Goal: Check status: Check status

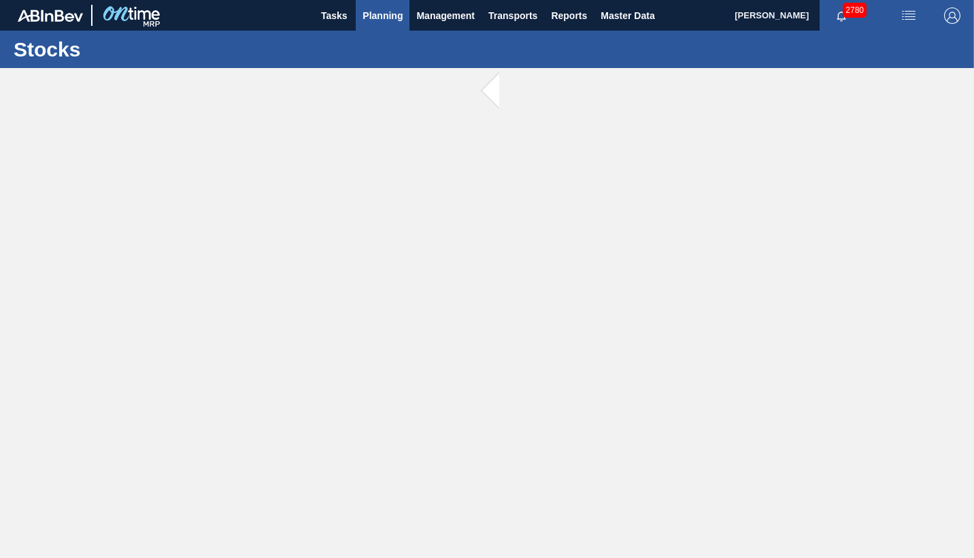
click at [379, 19] on span "Planning" at bounding box center [382, 15] width 40 height 16
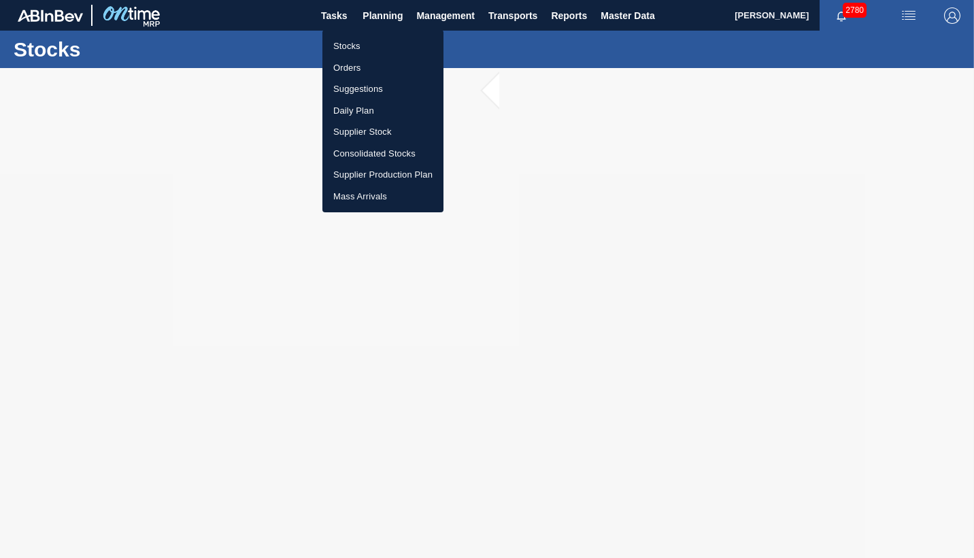
click at [349, 69] on li "Orders" at bounding box center [382, 68] width 121 height 22
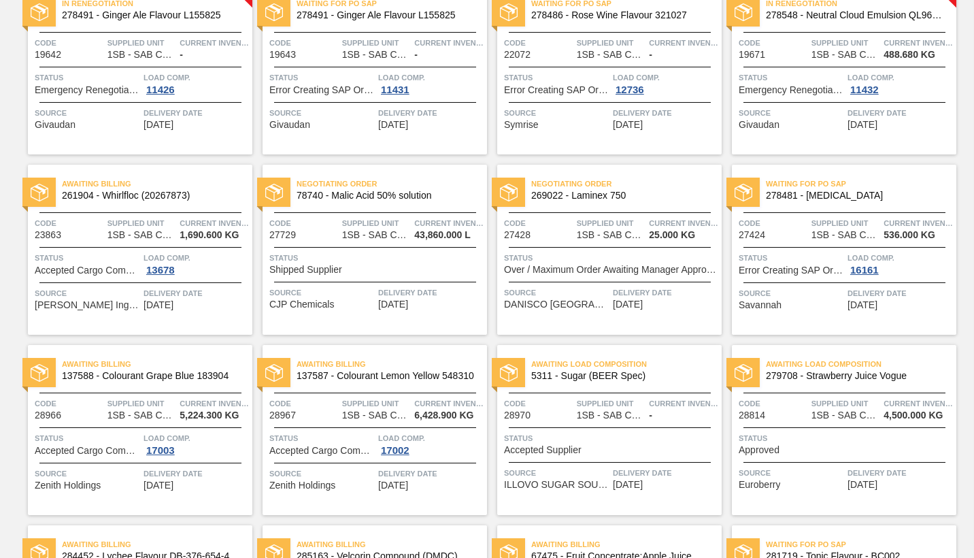
scroll to position [136, 0]
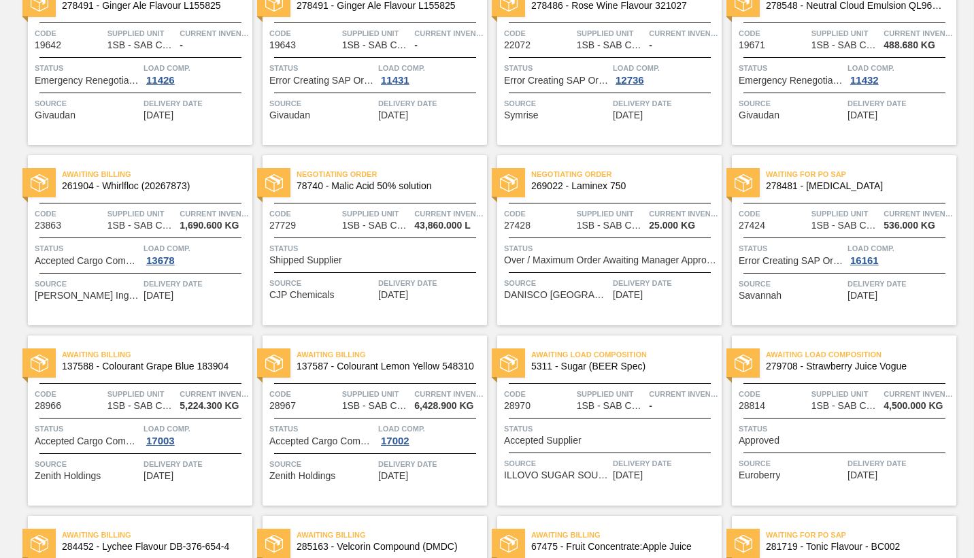
click at [826, 437] on div "Status Approved" at bounding box center [846, 434] width 214 height 24
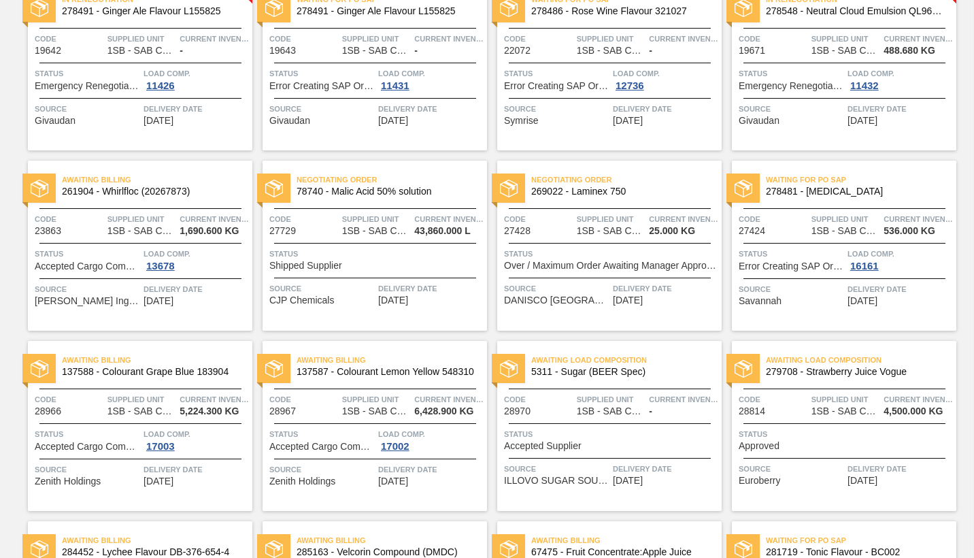
scroll to position [136, 0]
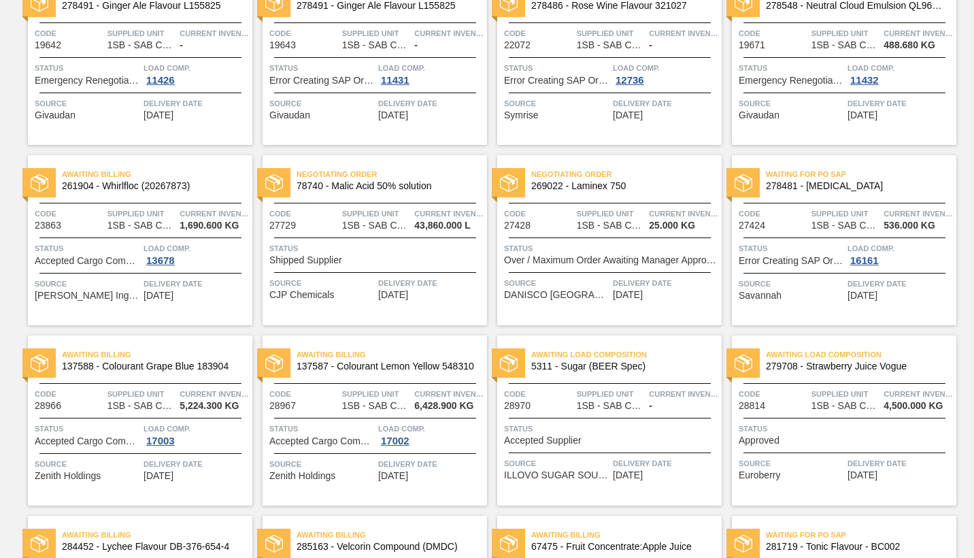
click at [833, 397] on span "Supplied Unit" at bounding box center [845, 394] width 69 height 14
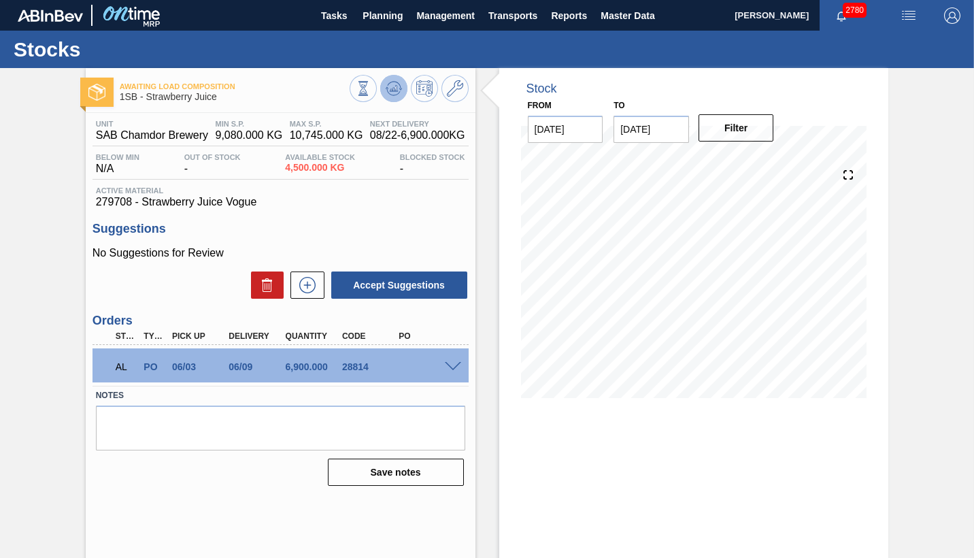
click at [371, 94] on icon at bounding box center [363, 88] width 15 height 15
click at [360, 97] on button at bounding box center [363, 88] width 27 height 27
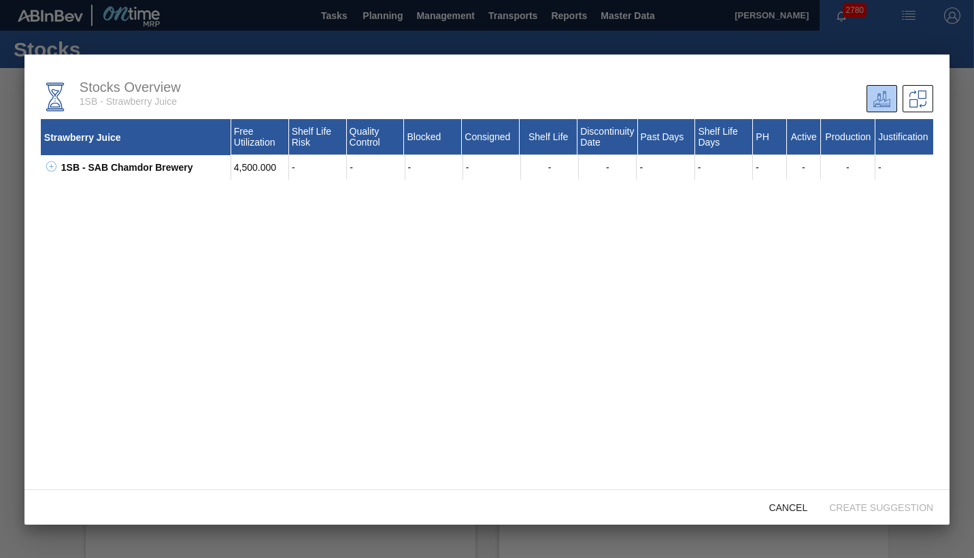
click at [880, 38] on div at bounding box center [487, 279] width 974 height 558
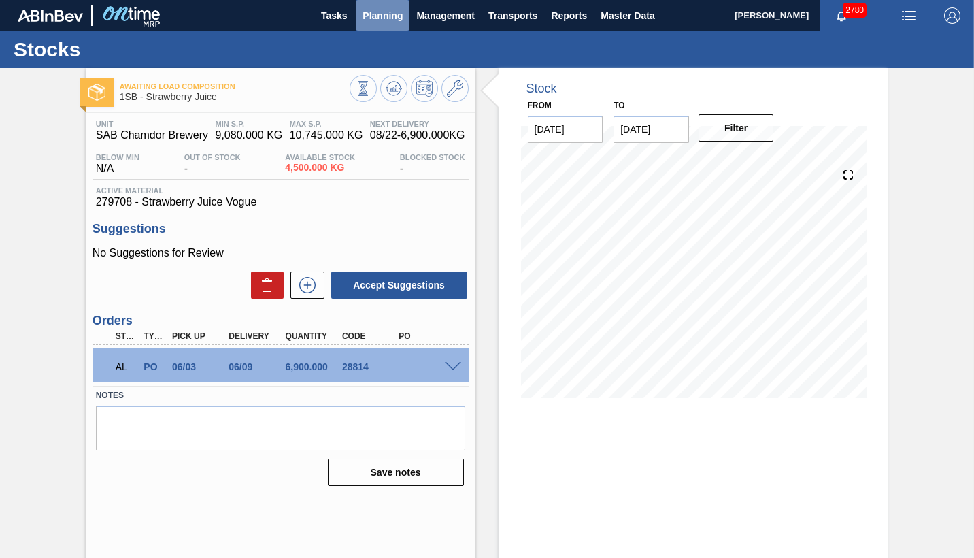
click at [387, 12] on span "Planning" at bounding box center [382, 15] width 40 height 16
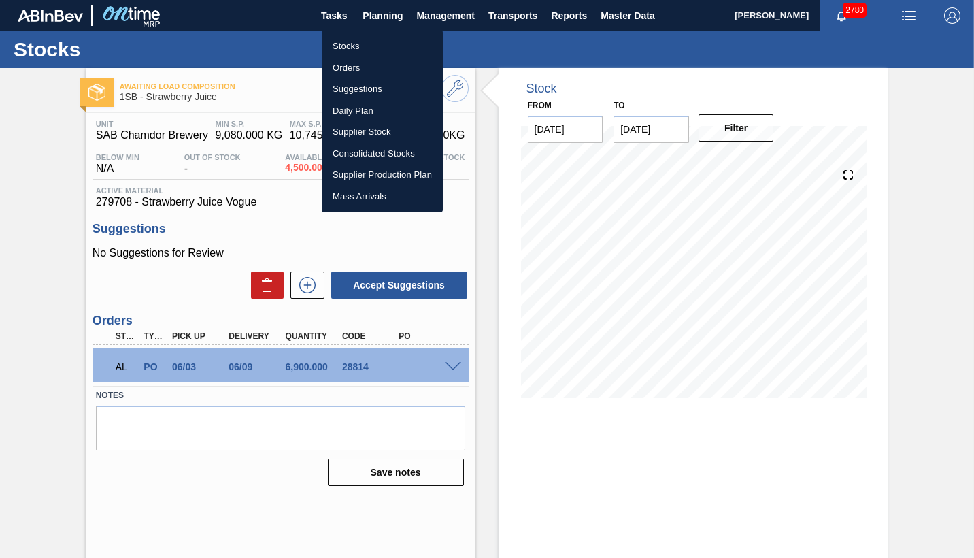
click at [507, 201] on div at bounding box center [487, 279] width 974 height 558
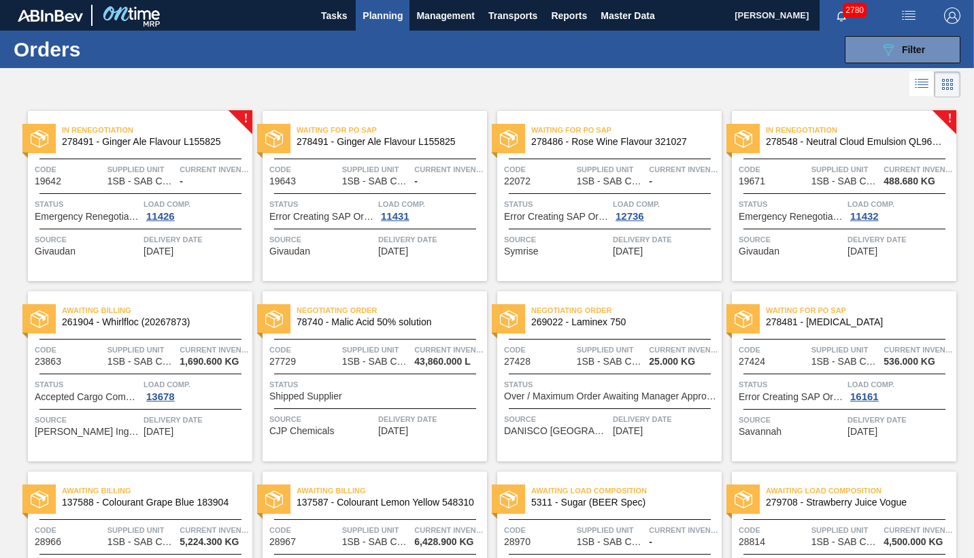
click at [369, 12] on span "Planning" at bounding box center [382, 15] width 40 height 16
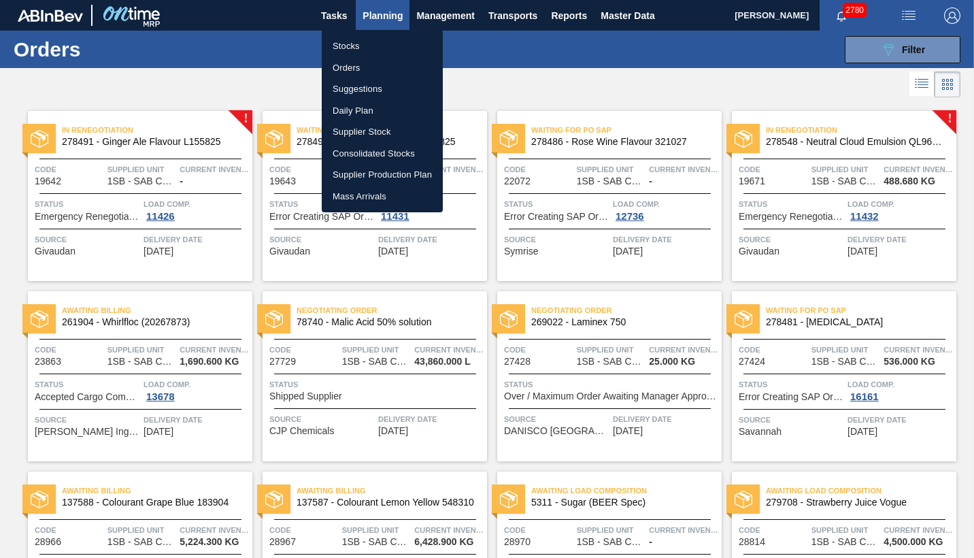
click at [337, 47] on li "Stocks" at bounding box center [382, 46] width 121 height 22
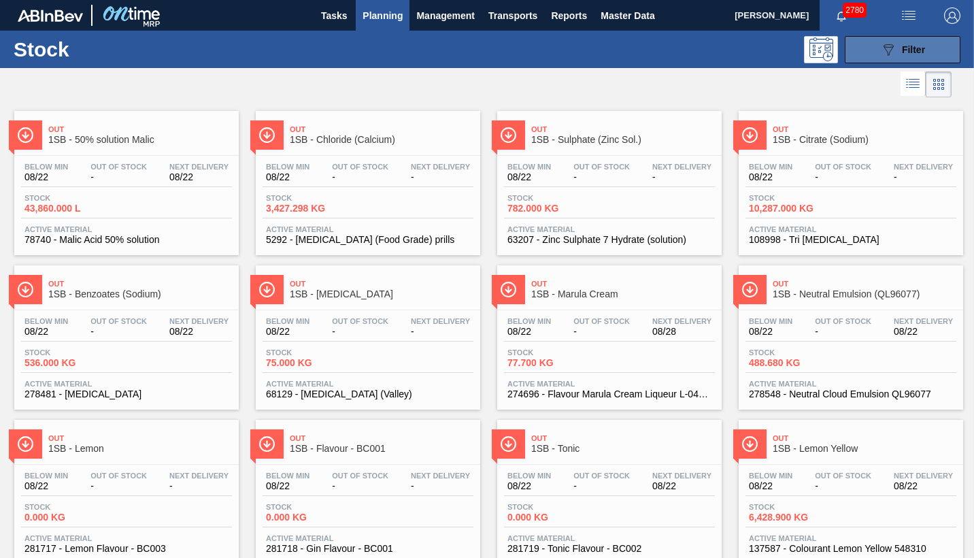
click at [911, 51] on span "Filter" at bounding box center [913, 49] width 23 height 11
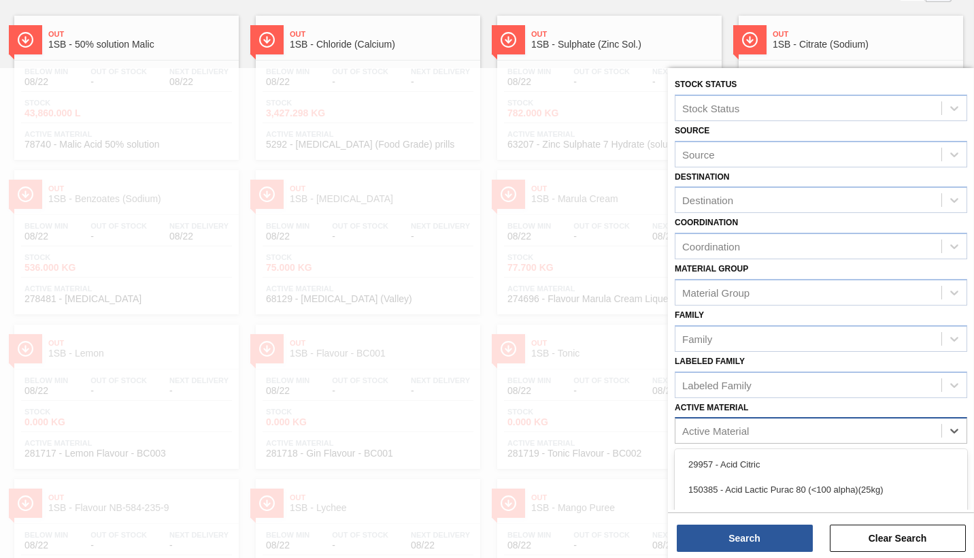
click at [718, 428] on div "Active Material" at bounding box center [715, 431] width 67 height 12
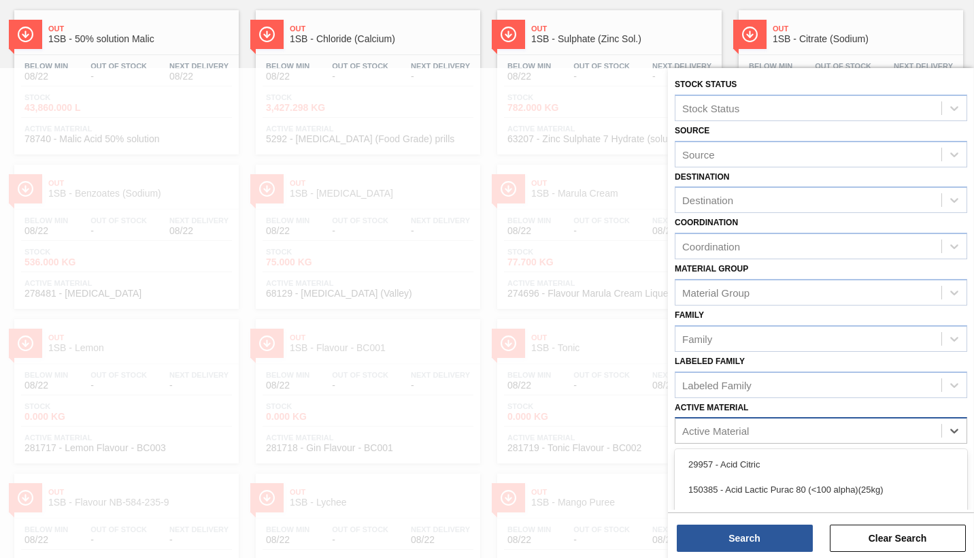
scroll to position [101, 0]
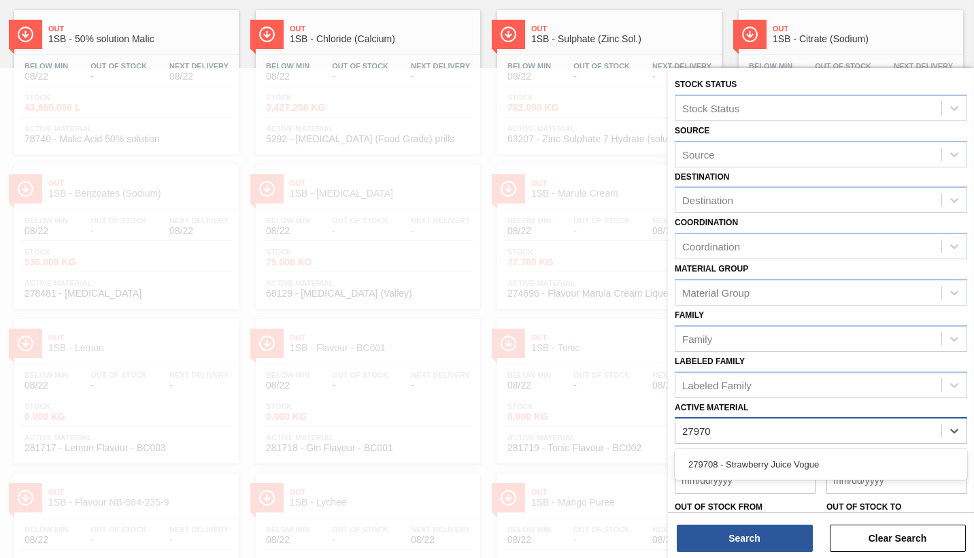
type Material "279708"
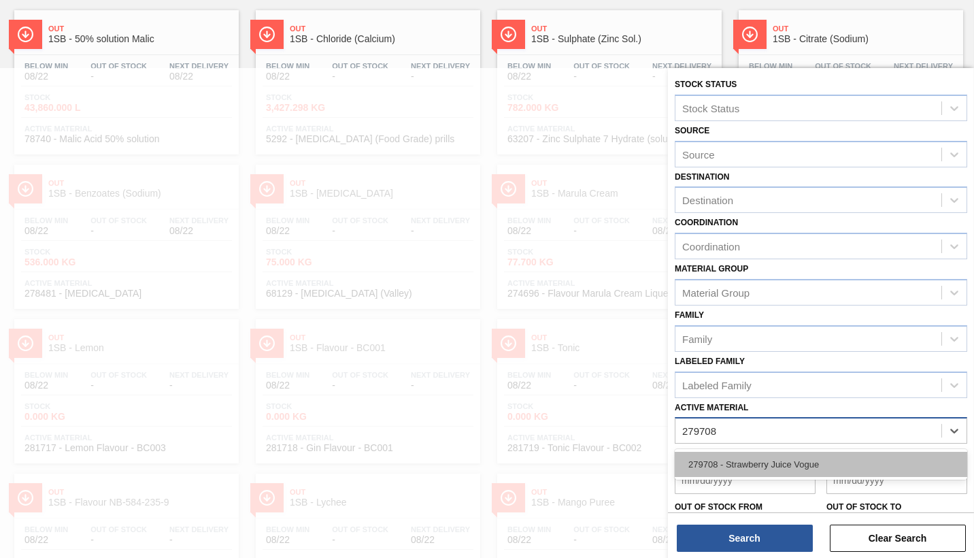
click at [763, 469] on div "279708 - Strawberry Juice Vogue" at bounding box center [821, 464] width 292 height 25
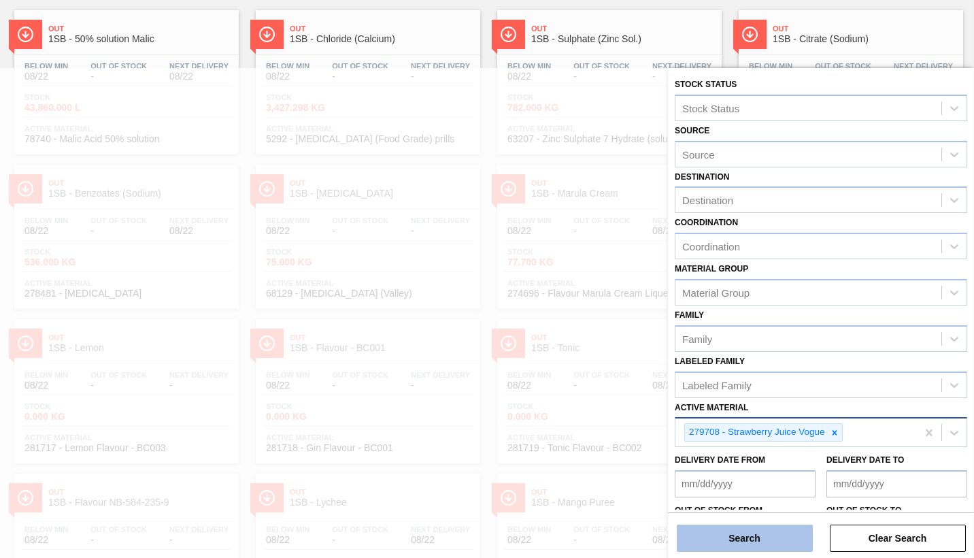
click at [747, 526] on button "Search" at bounding box center [745, 537] width 136 height 27
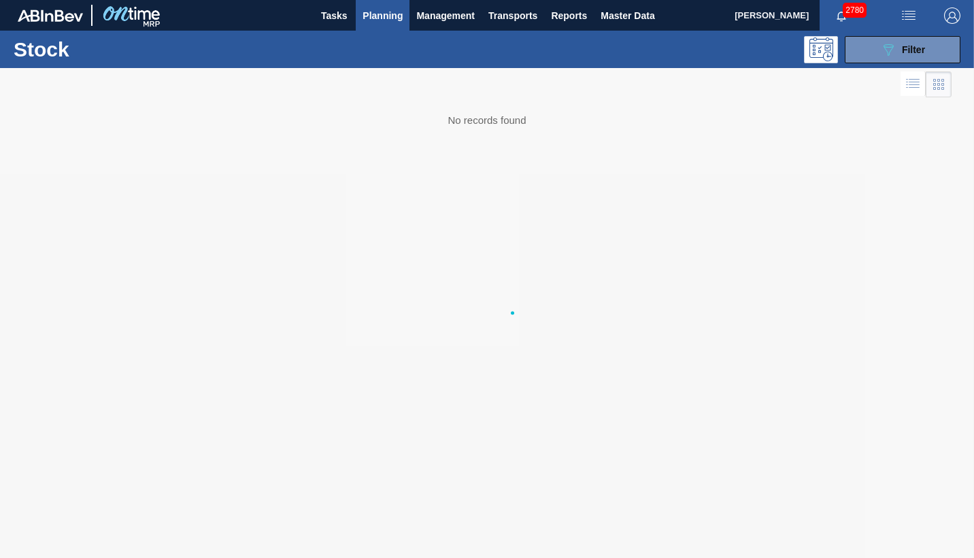
scroll to position [0, 0]
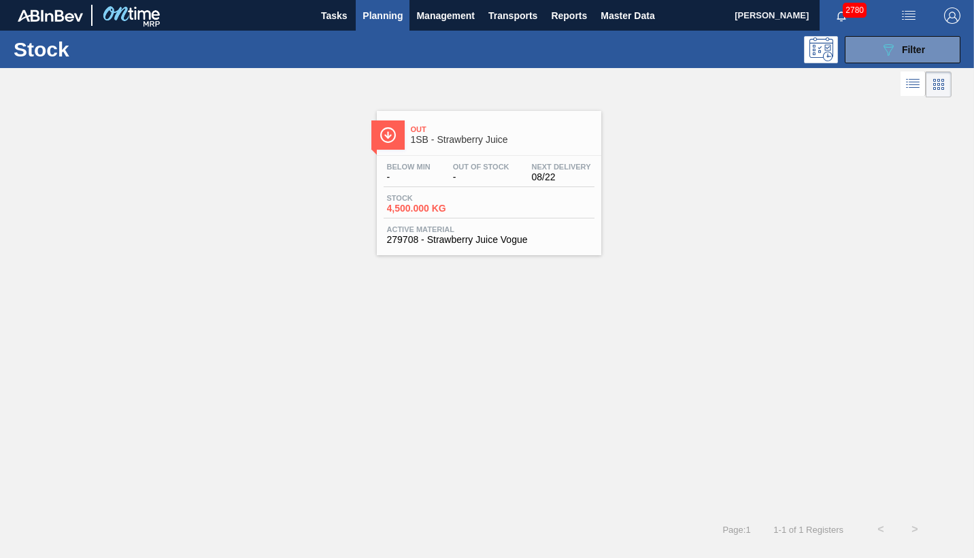
click at [488, 201] on div "Stock 4,500.000 KG" at bounding box center [489, 206] width 211 height 24
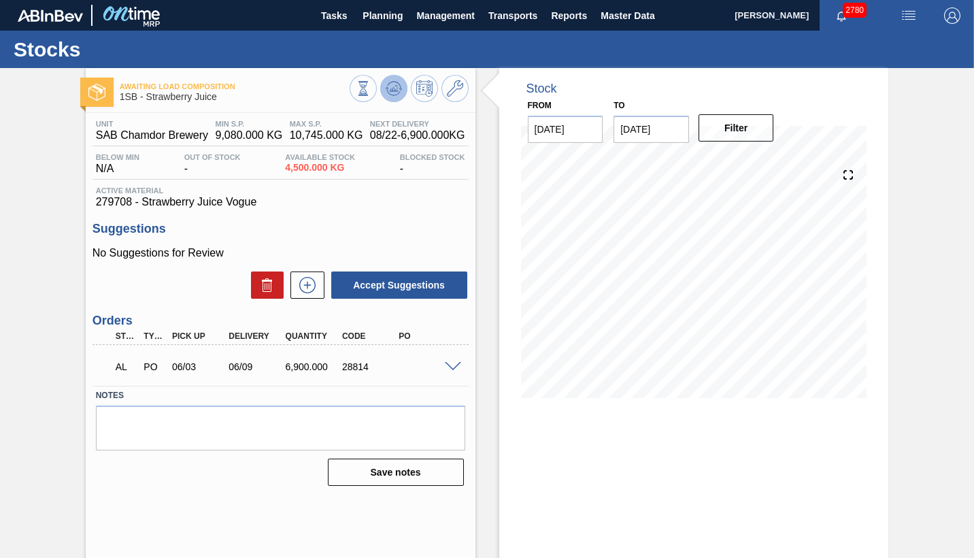
click at [395, 91] on icon at bounding box center [393, 88] width 9 height 6
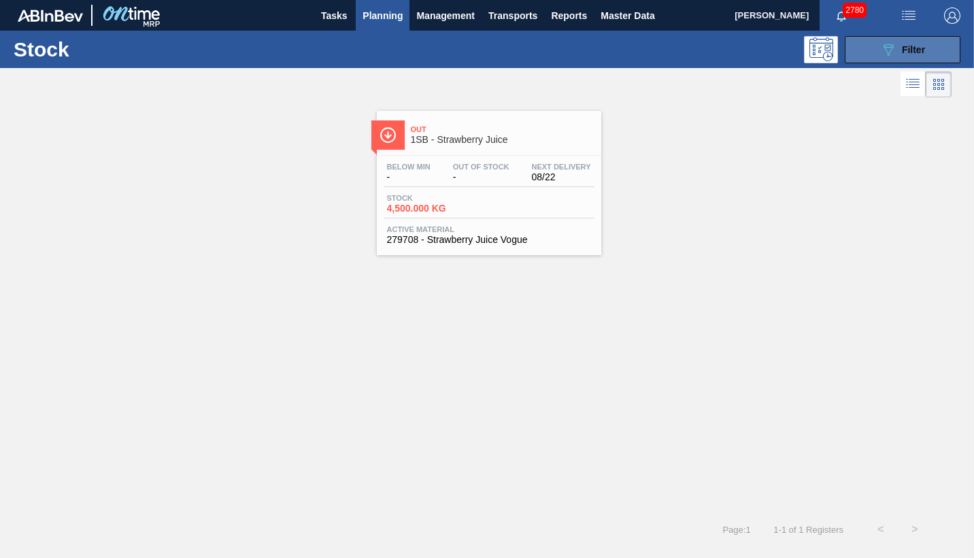
click at [915, 54] on span "Filter" at bounding box center [913, 49] width 23 height 11
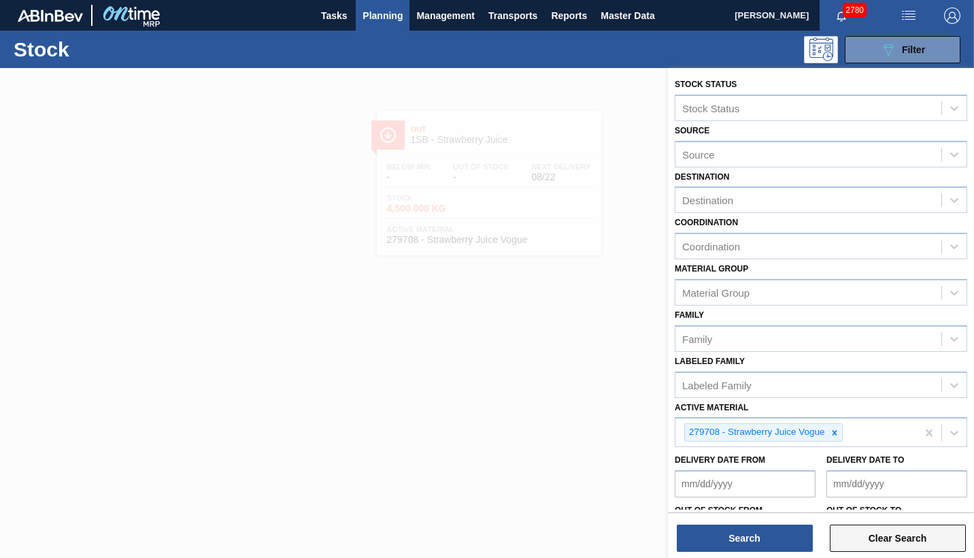
click at [904, 526] on button "Clear Search" at bounding box center [898, 537] width 136 height 27
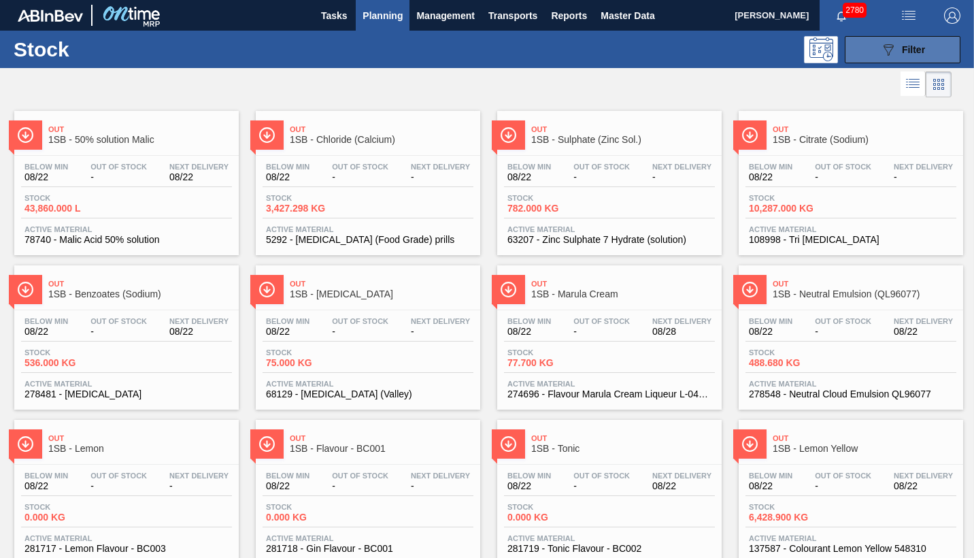
click at [914, 48] on span "Filter" at bounding box center [913, 49] width 23 height 11
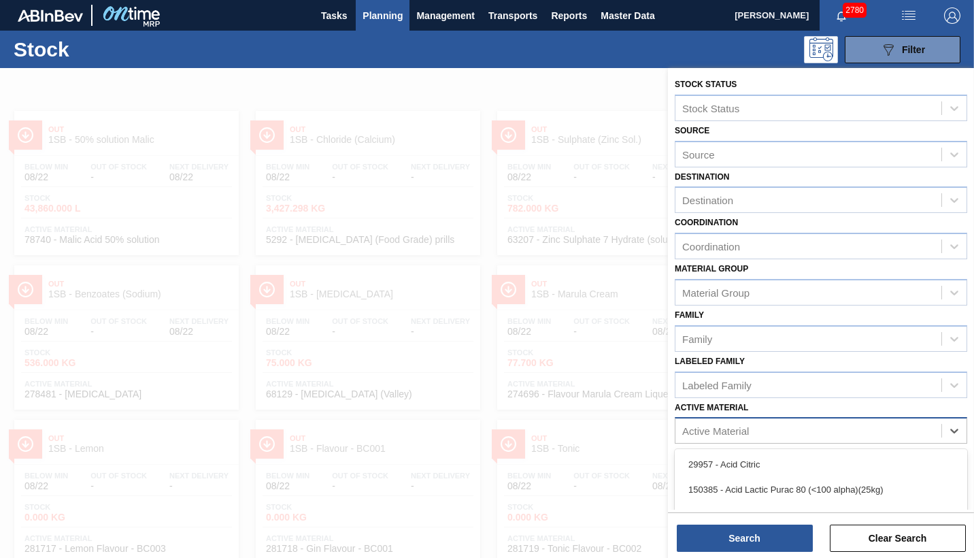
click at [715, 431] on div "Active Material" at bounding box center [715, 431] width 67 height 12
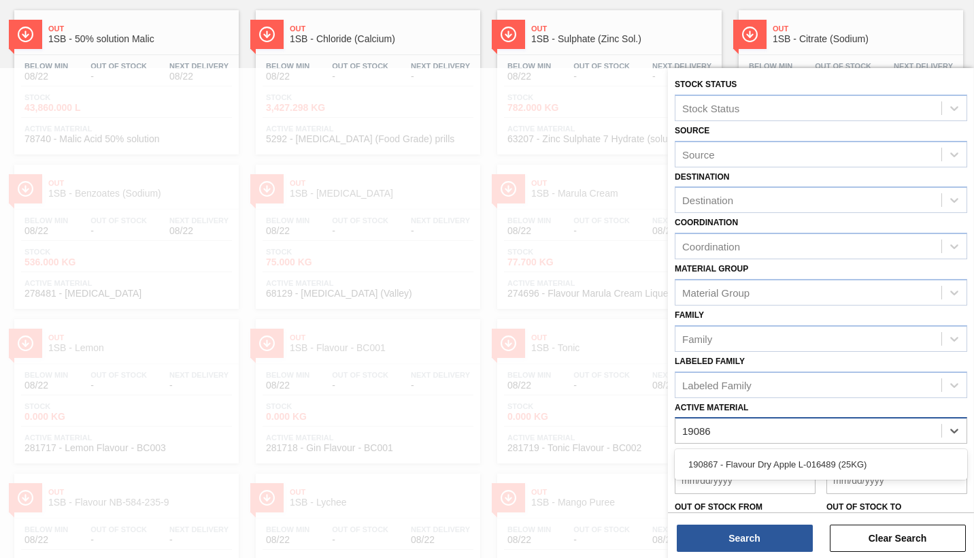
type Material "190867"
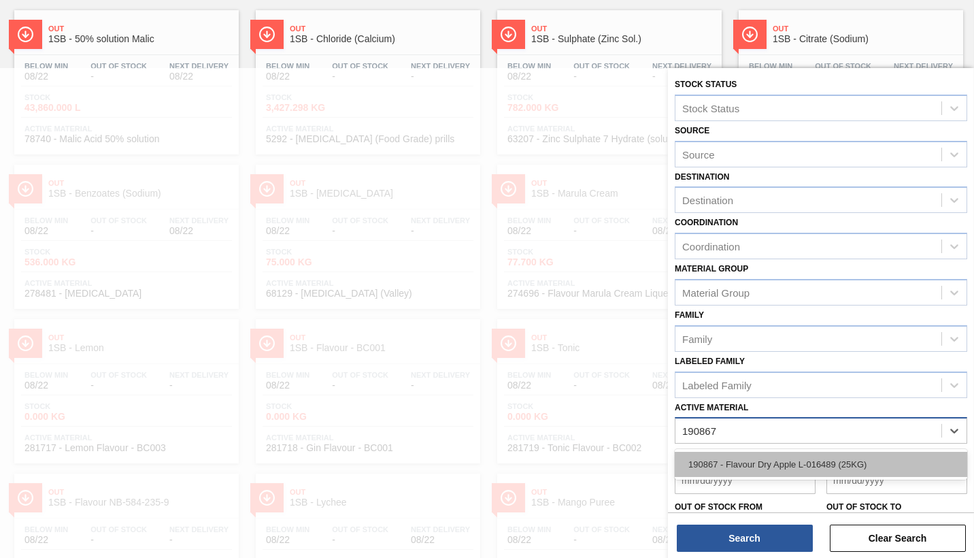
click at [781, 463] on div "190867 - Flavour Dry Apple L-016489 (25KG)" at bounding box center [821, 464] width 292 height 25
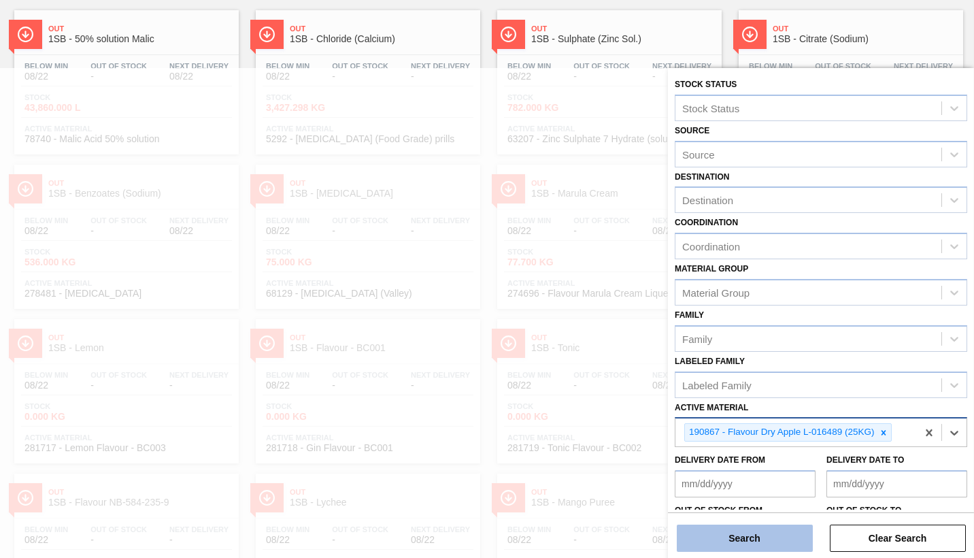
click at [754, 528] on button "Search" at bounding box center [745, 537] width 136 height 27
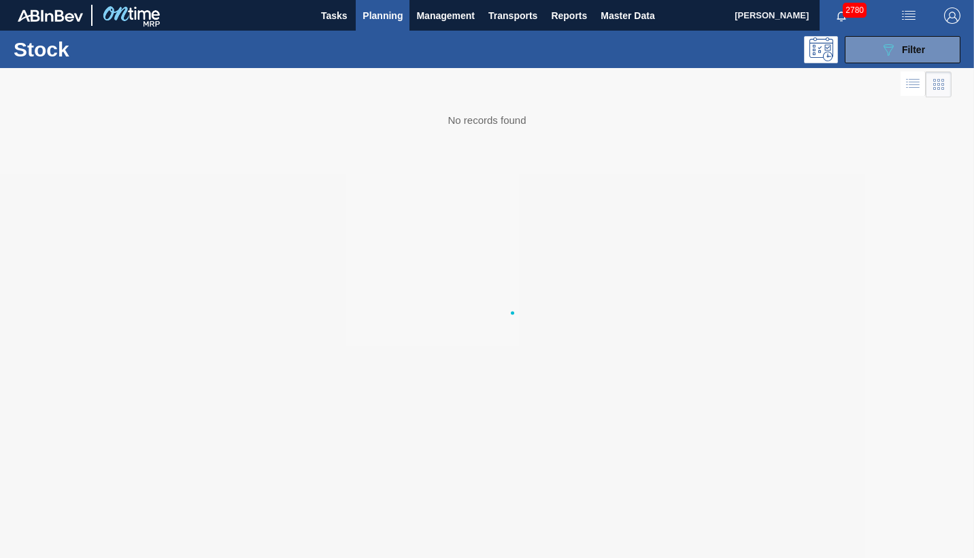
scroll to position [0, 0]
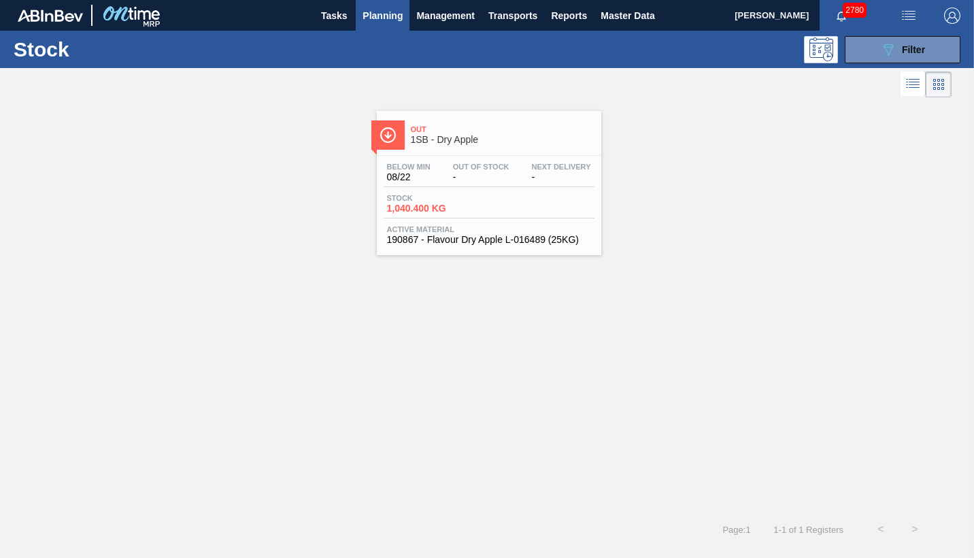
click at [468, 219] on div "Below Min 08/22 Out Of Stock - Next Delivery - Stock 1,040.400 KG Active Materi…" at bounding box center [489, 202] width 224 height 92
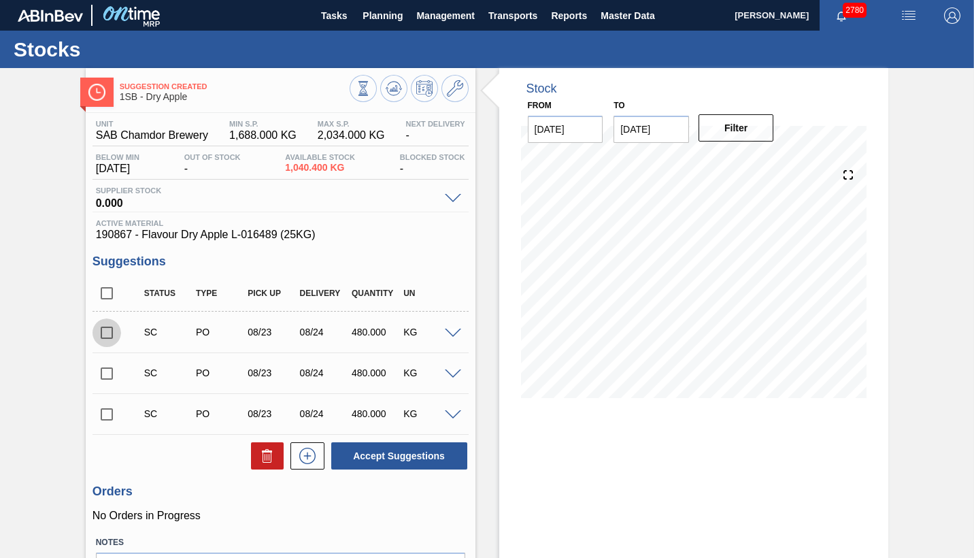
click at [105, 335] on input "checkbox" at bounding box center [106, 332] width 29 height 29
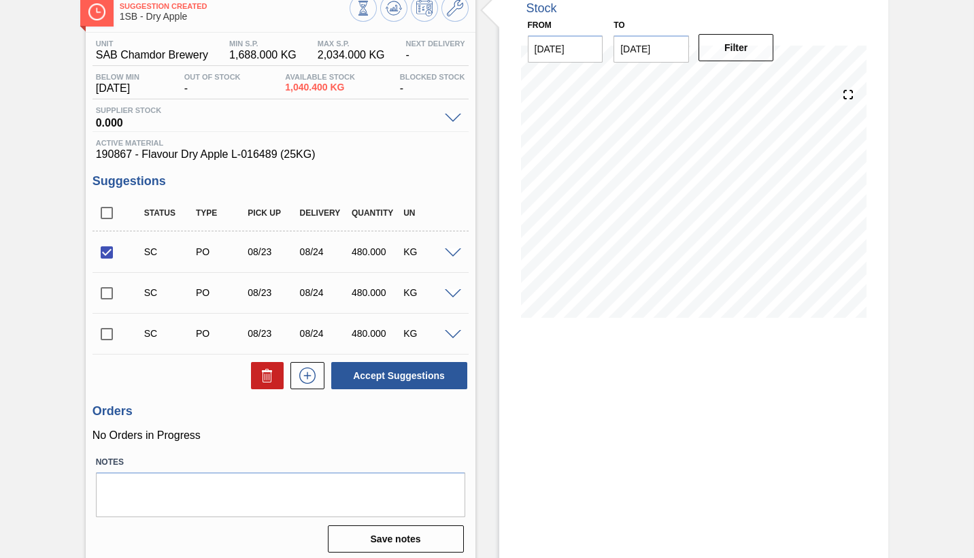
scroll to position [86, 0]
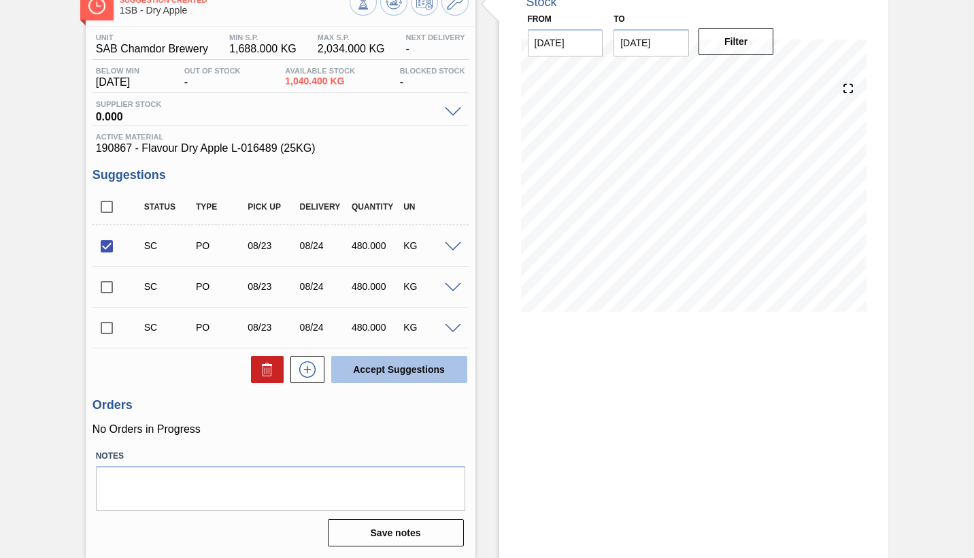
click at [386, 370] on button "Accept Suggestions" at bounding box center [399, 369] width 136 height 27
checkbox input "false"
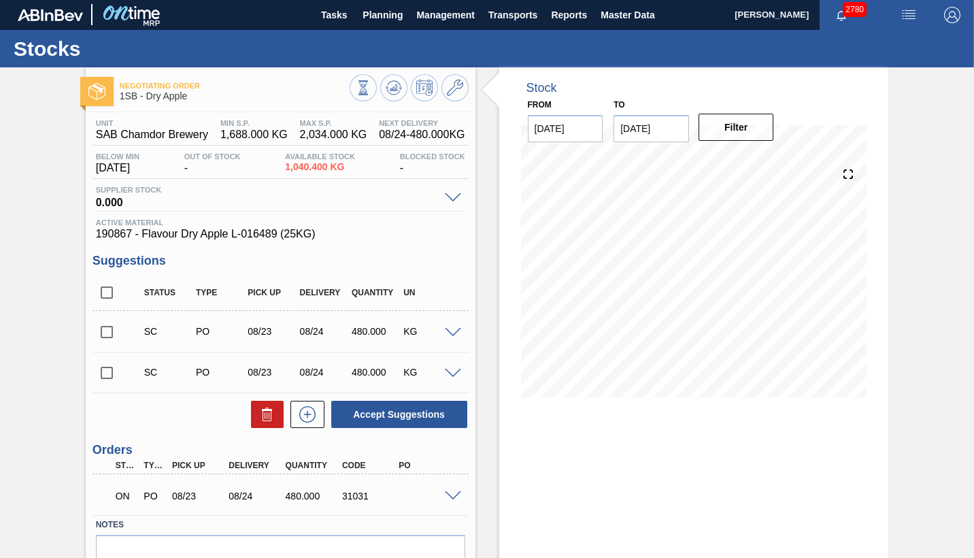
scroll to position [0, 0]
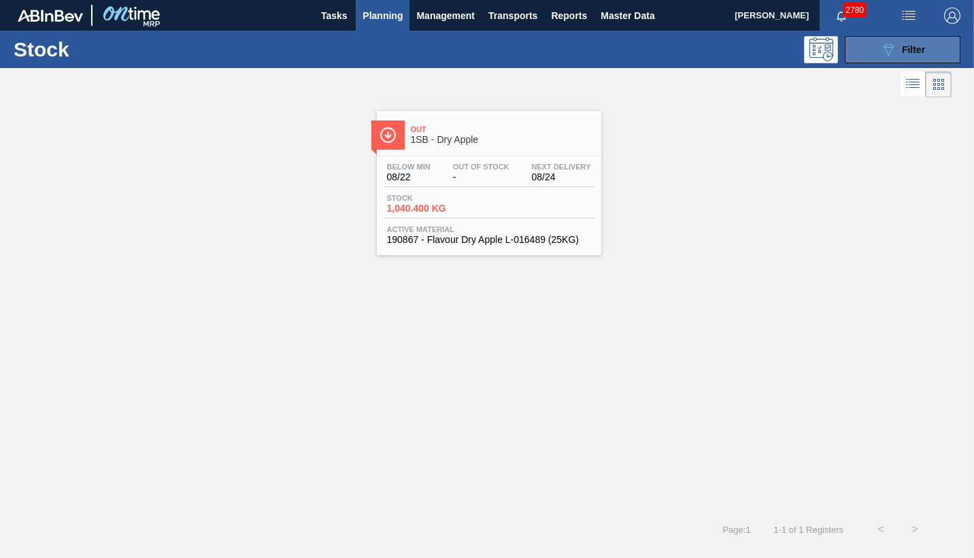
click at [918, 53] on span "Filter" at bounding box center [913, 49] width 23 height 11
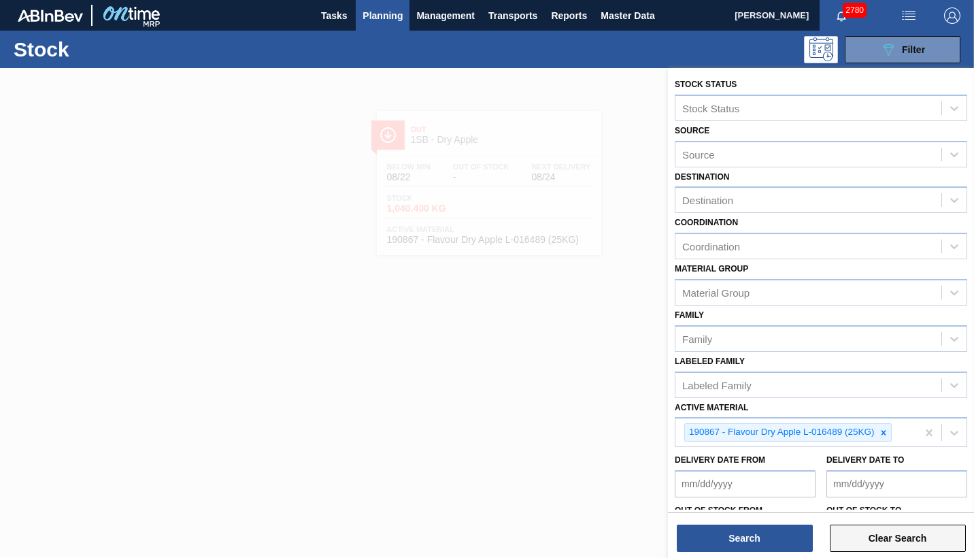
click at [866, 528] on button "Clear Search" at bounding box center [898, 537] width 136 height 27
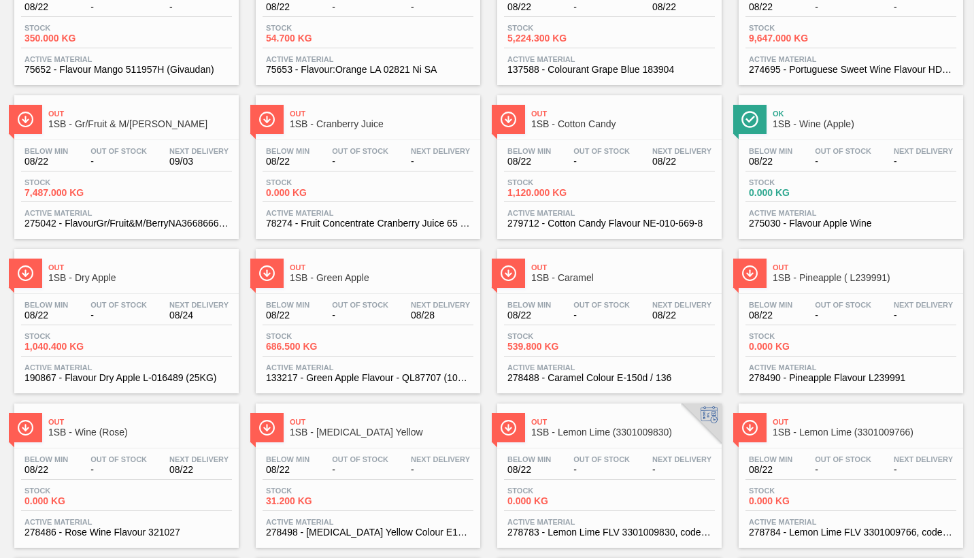
scroll to position [767, 0]
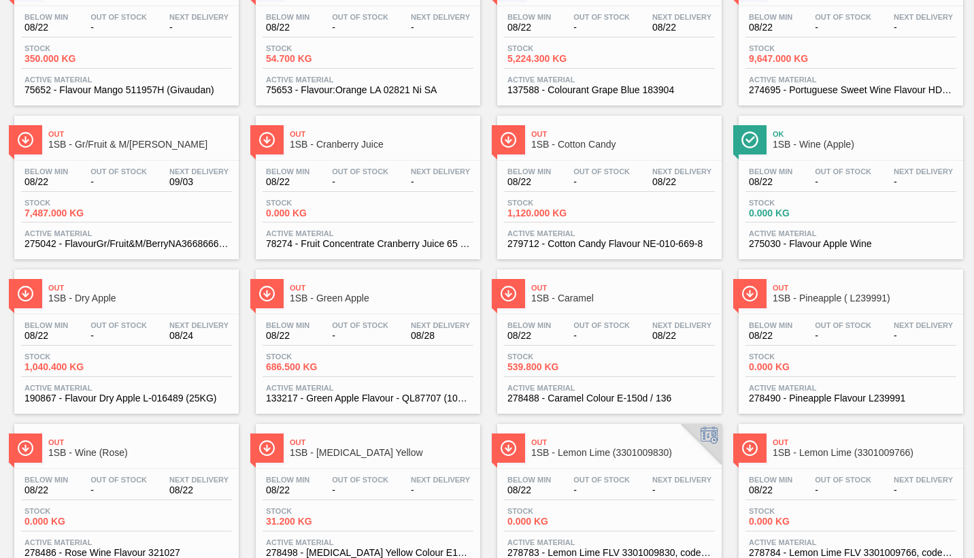
click at [600, 184] on span "-" at bounding box center [601, 182] width 56 height 10
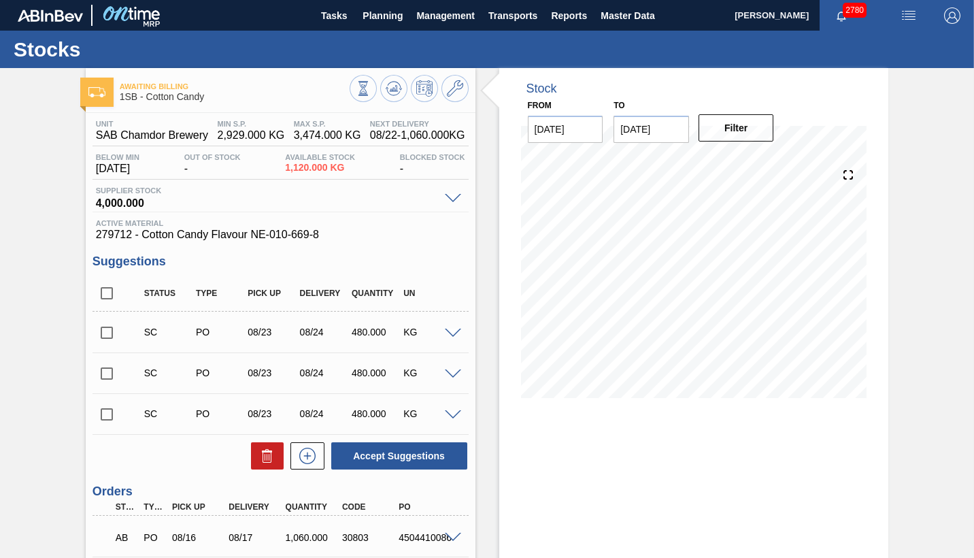
click at [110, 416] on input "checkbox" at bounding box center [106, 414] width 29 height 29
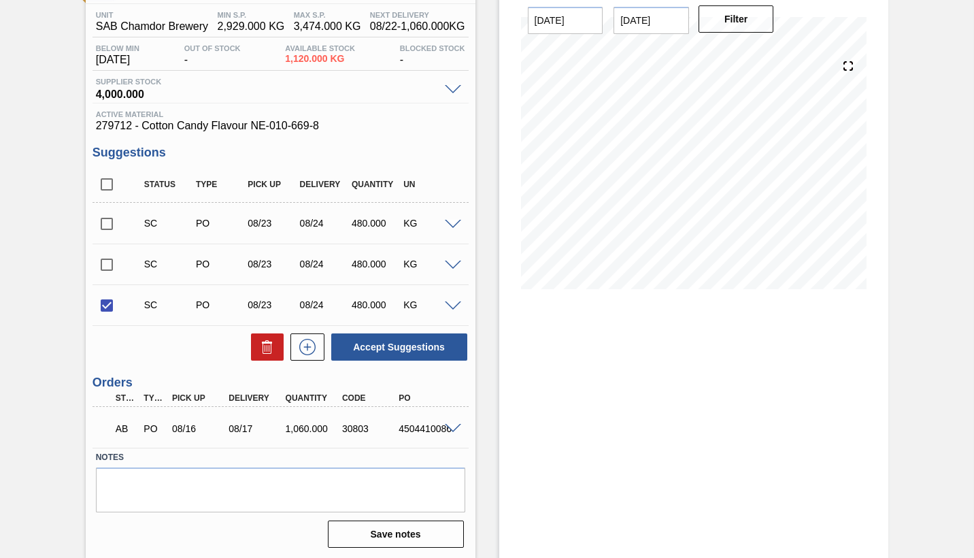
scroll to position [110, 0]
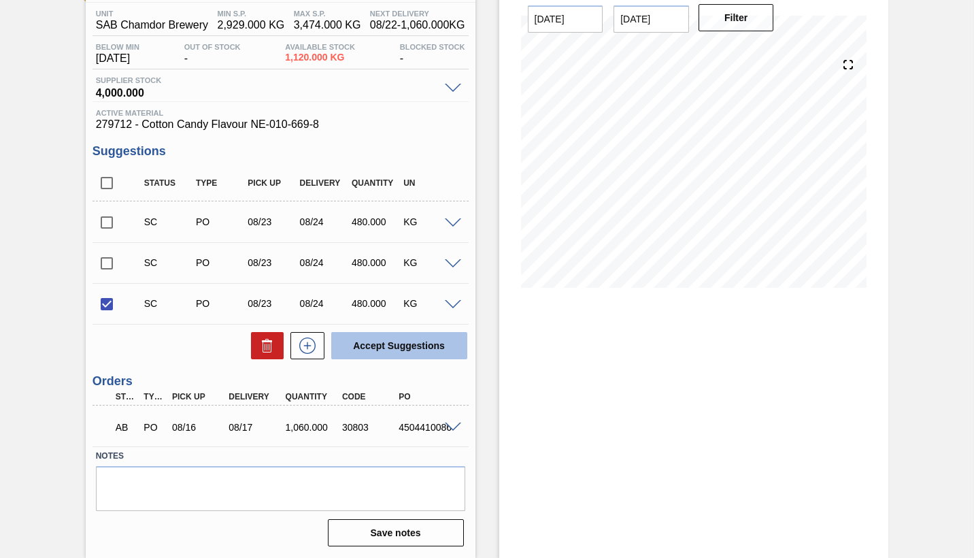
click at [409, 344] on button "Accept Suggestions" at bounding box center [399, 345] width 136 height 27
checkbox input "false"
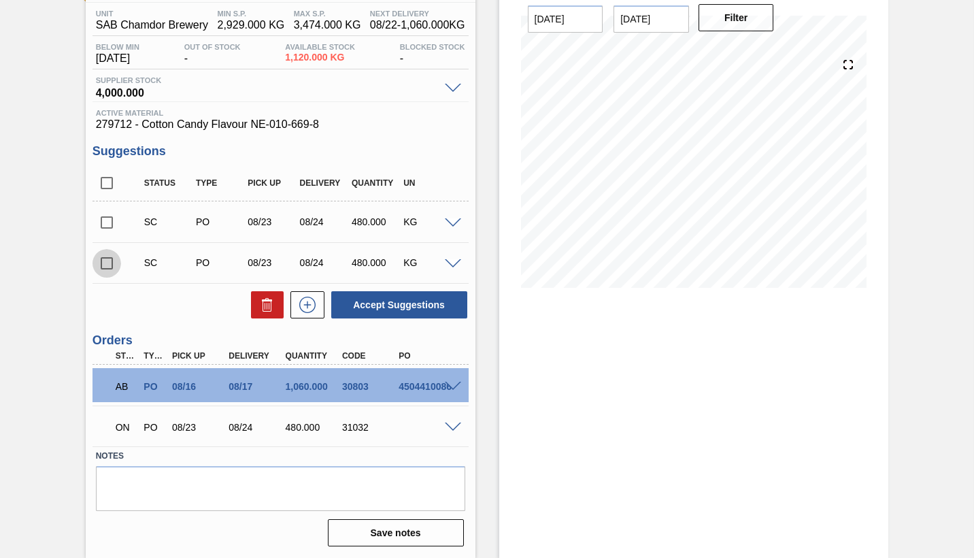
click at [107, 265] on input "checkbox" at bounding box center [106, 263] width 29 height 29
click at [401, 305] on button "Accept Suggestions" at bounding box center [399, 304] width 136 height 27
checkbox input "false"
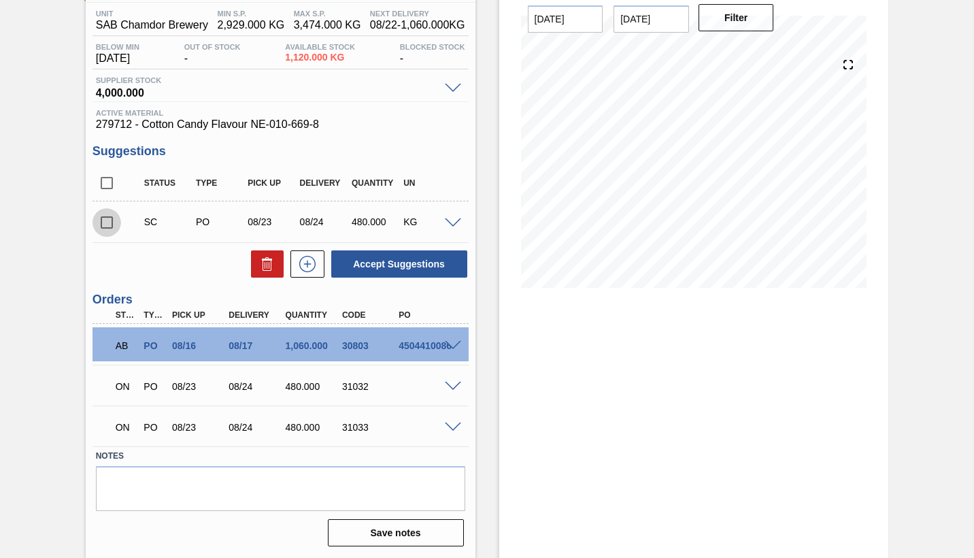
click at [107, 223] on input "checkbox" at bounding box center [106, 222] width 29 height 29
click at [416, 264] on button "Accept Suggestions" at bounding box center [399, 263] width 136 height 27
checkbox input "false"
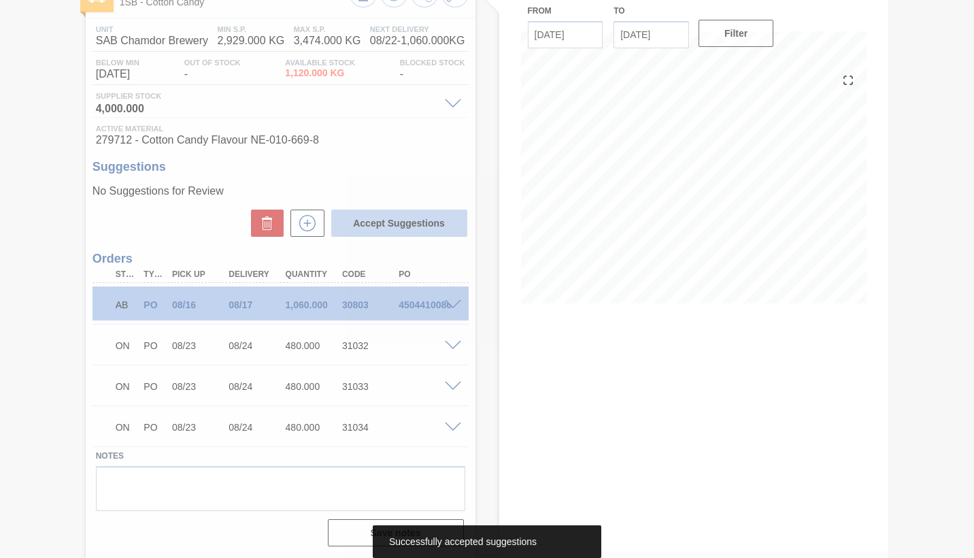
scroll to position [95, 0]
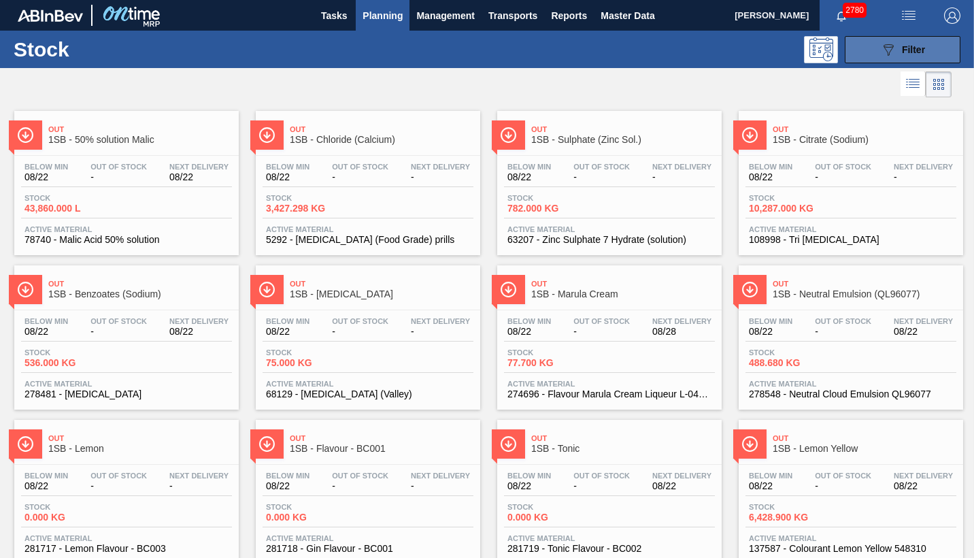
click at [922, 46] on span "Filter" at bounding box center [913, 49] width 23 height 11
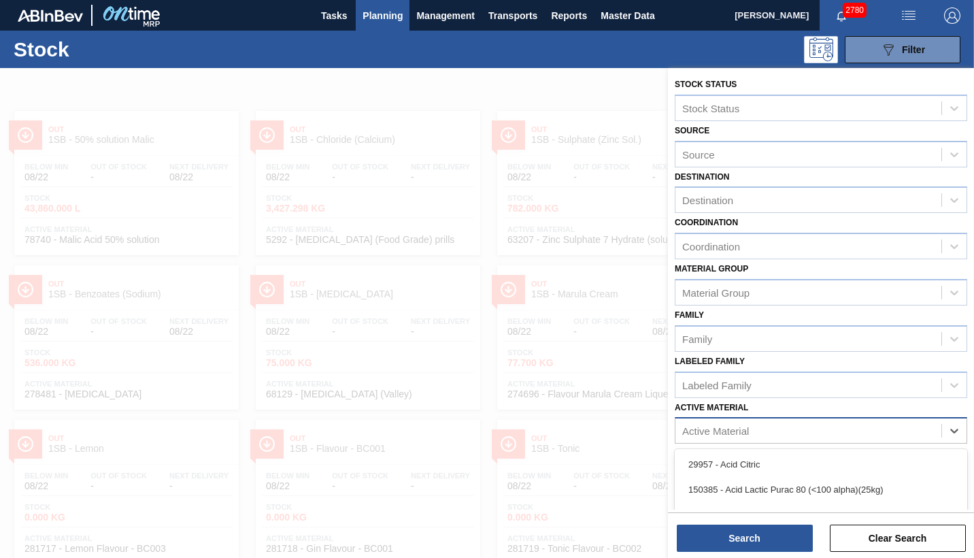
scroll to position [101, 0]
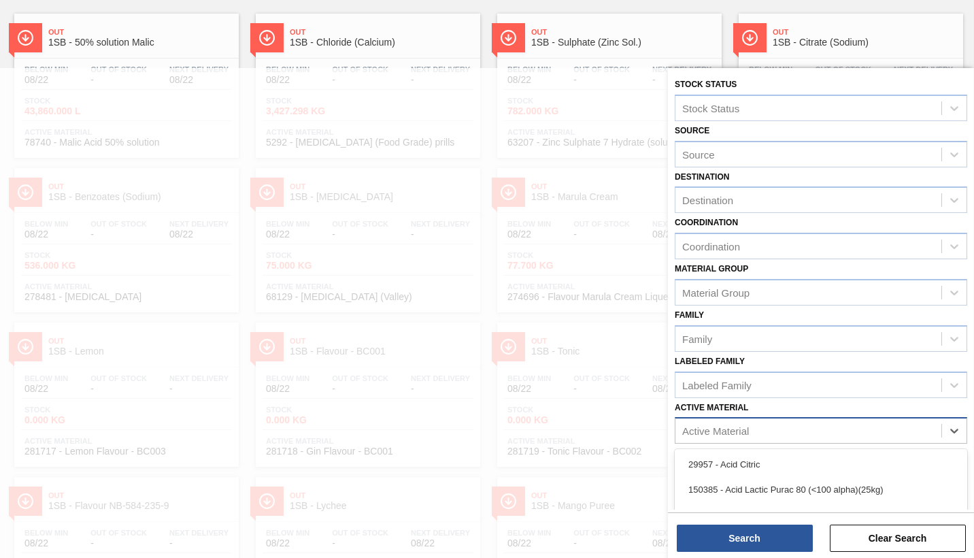
click at [712, 435] on div "Active Material" at bounding box center [715, 431] width 67 height 12
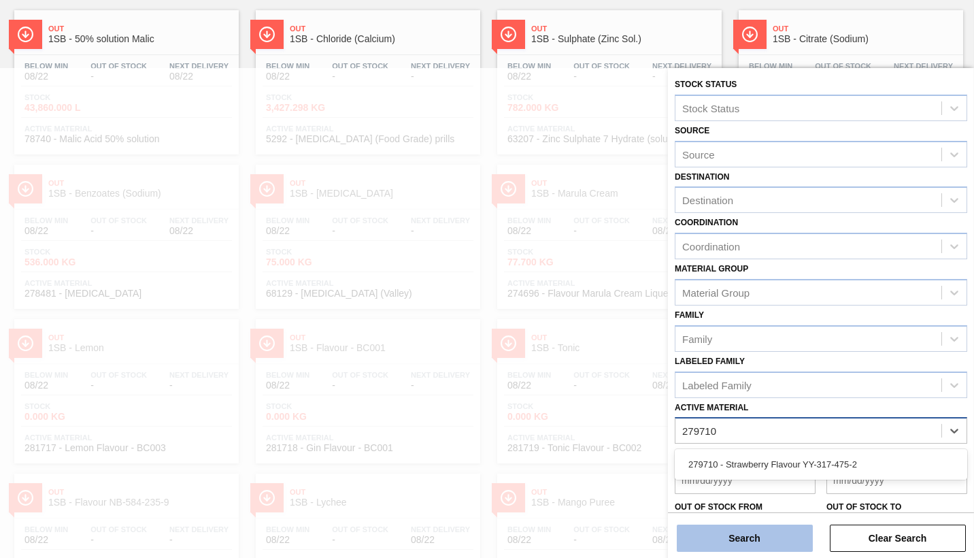
type Material "279710"
click at [764, 526] on button "Search" at bounding box center [745, 537] width 136 height 27
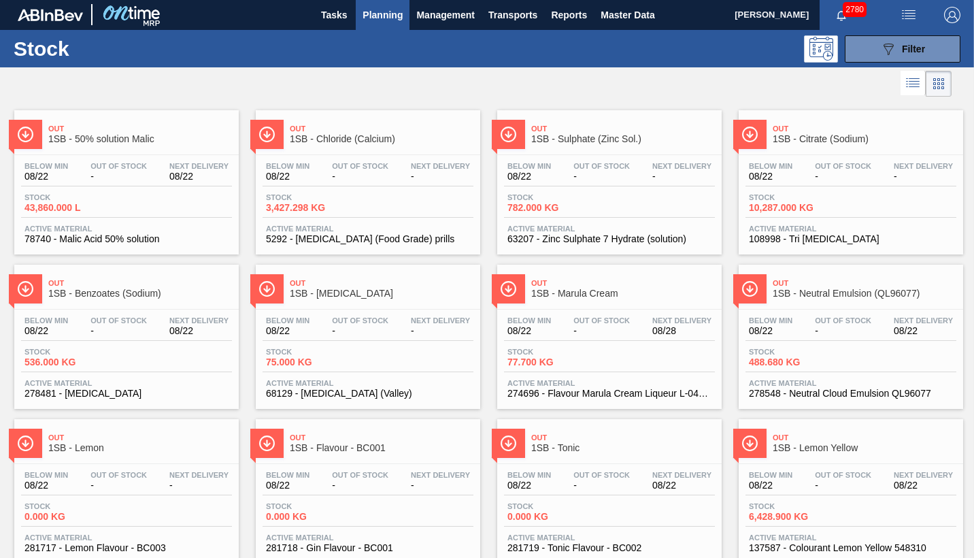
scroll to position [0, 0]
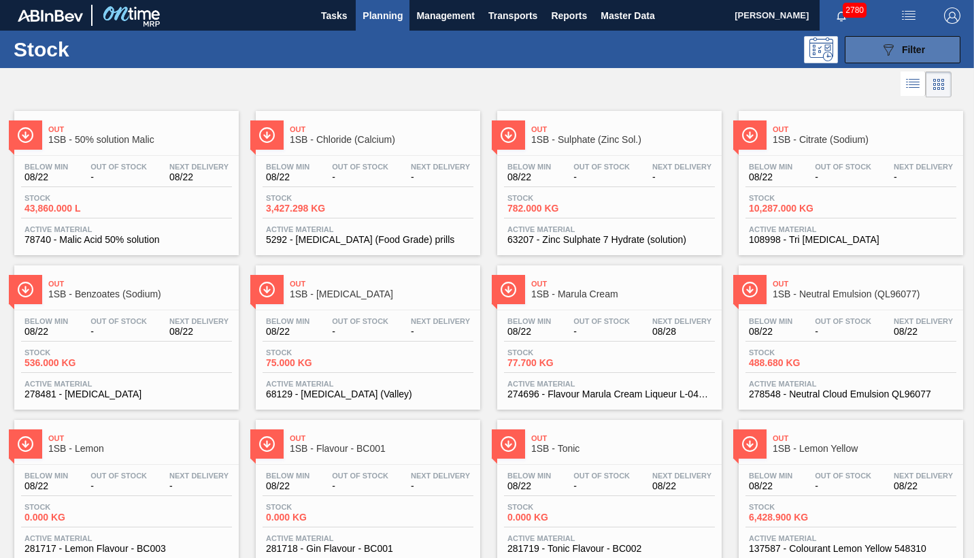
click at [915, 49] on span "Filter" at bounding box center [913, 49] width 23 height 11
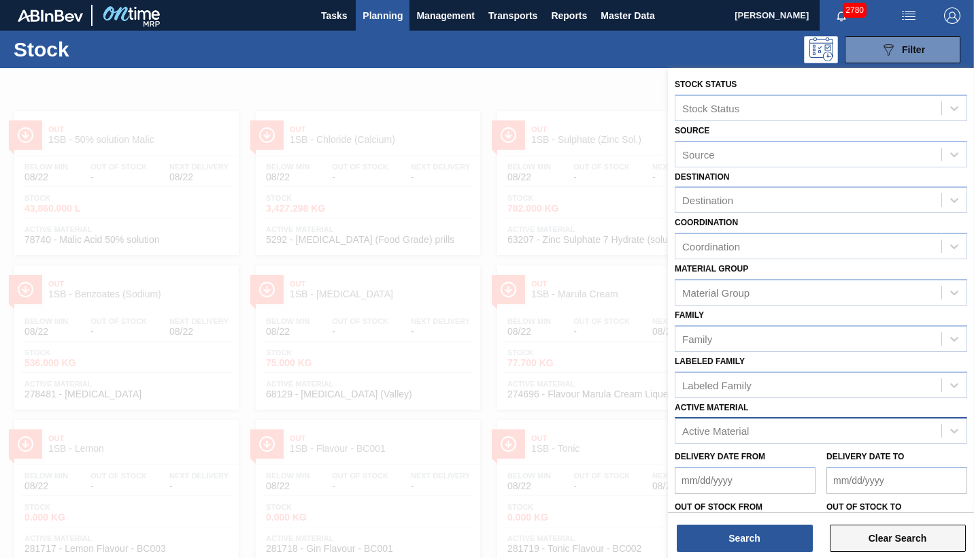
click at [867, 526] on button "Clear Search" at bounding box center [898, 537] width 136 height 27
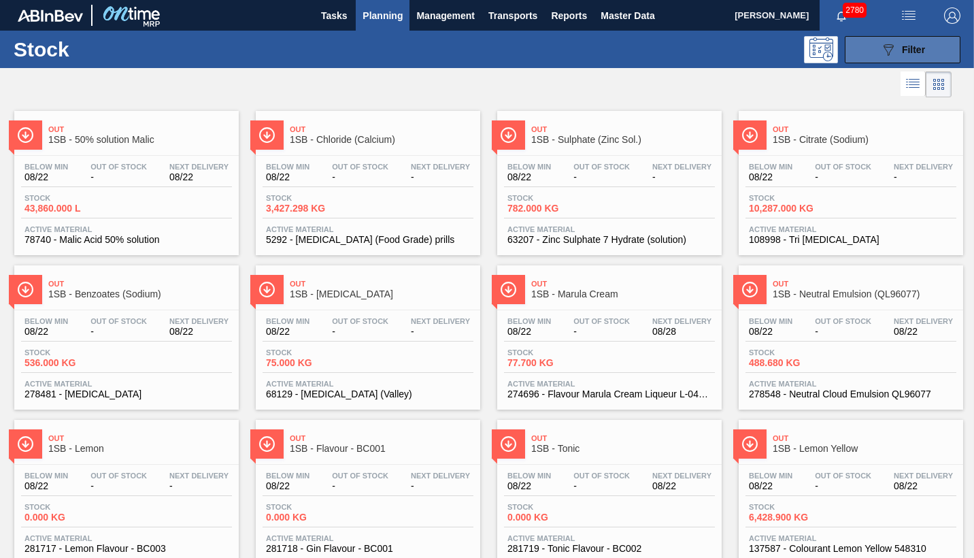
click at [911, 46] on span "Filter" at bounding box center [913, 49] width 23 height 11
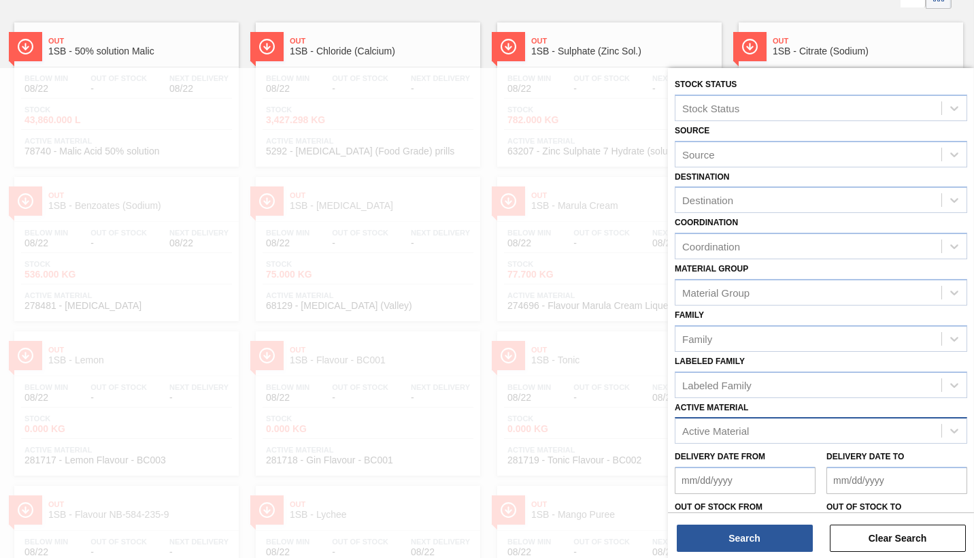
click at [728, 435] on div "Active Material" at bounding box center [715, 431] width 67 height 12
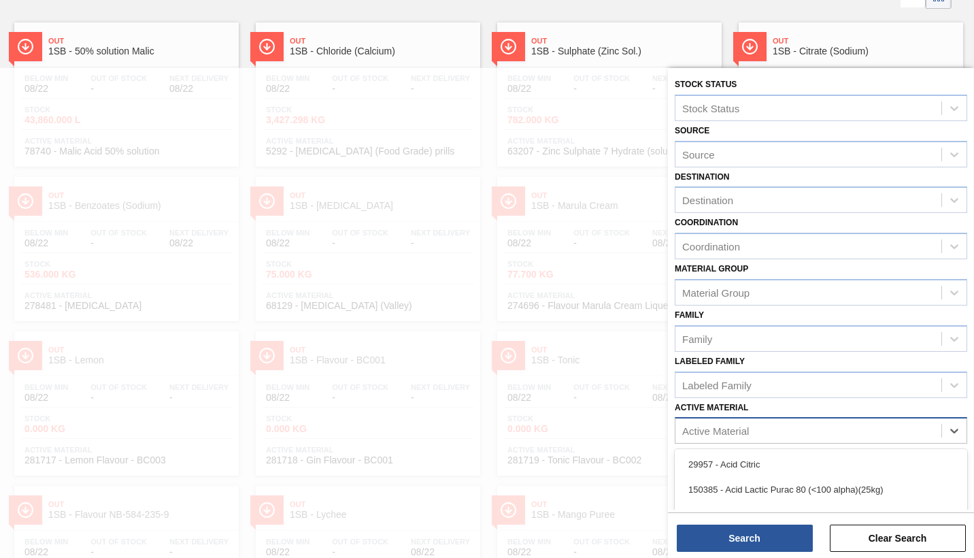
scroll to position [101, 0]
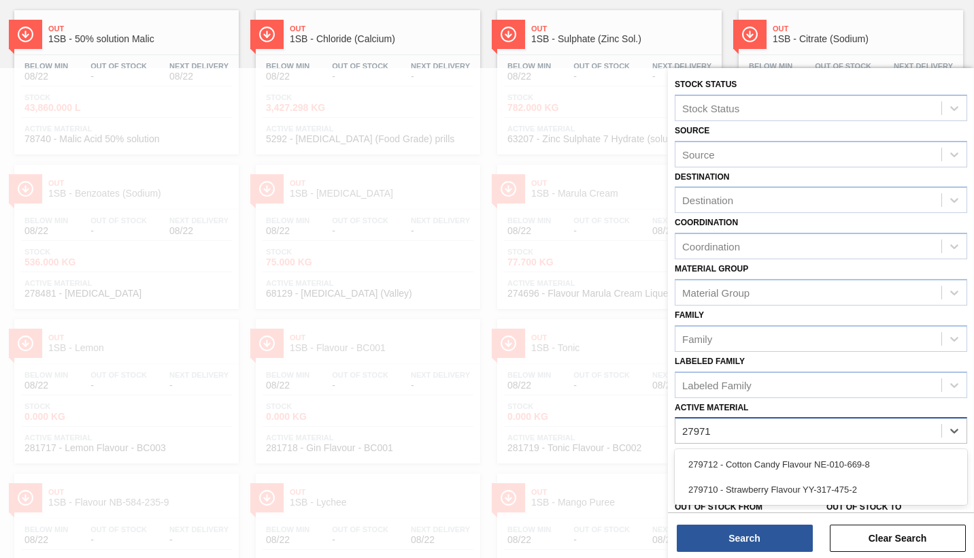
type Material "279710"
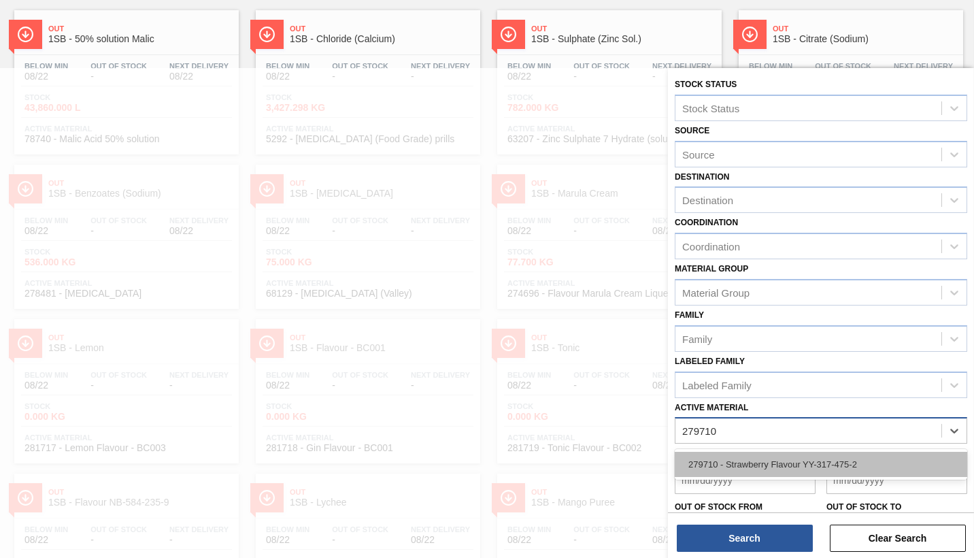
click at [732, 455] on div "279710 - Strawberry Flavour YY-317-475-2" at bounding box center [821, 464] width 292 height 25
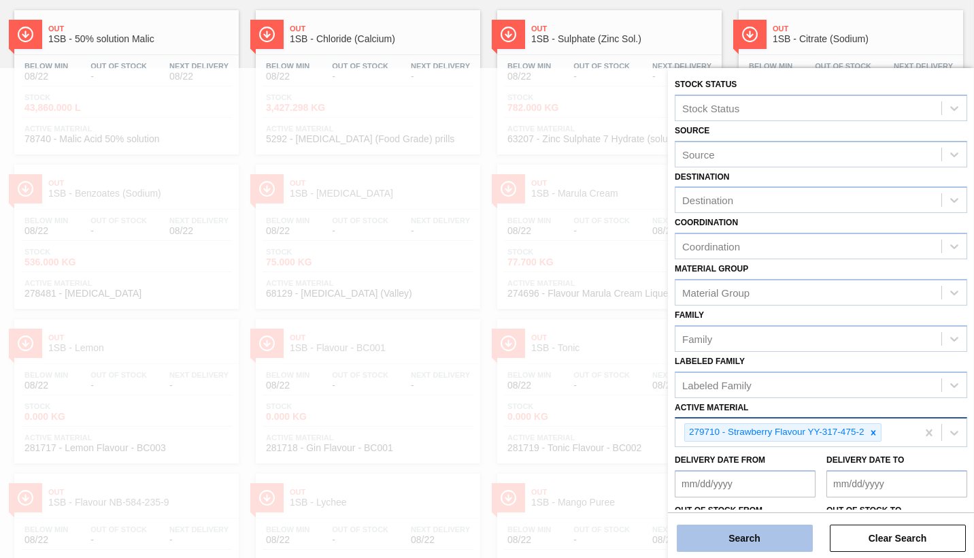
click at [749, 527] on button "Search" at bounding box center [745, 537] width 136 height 27
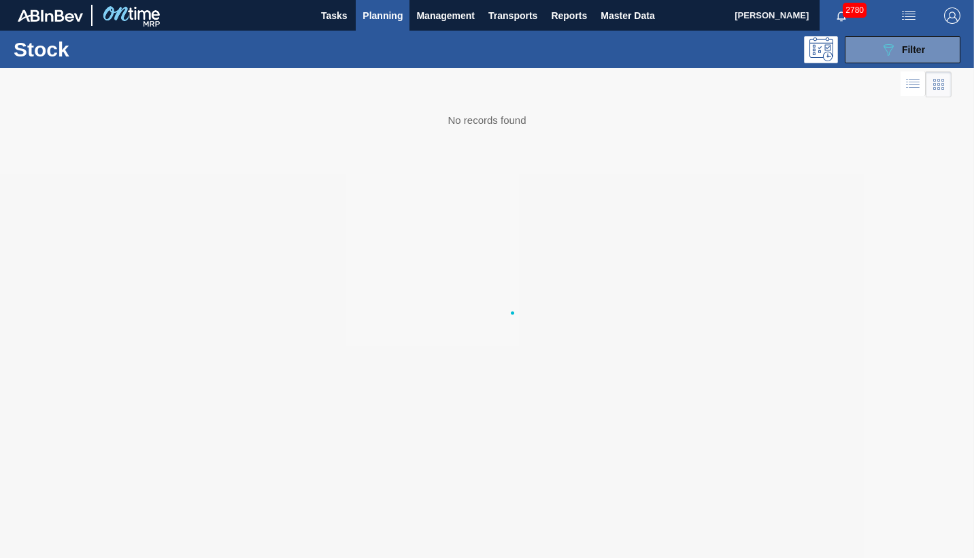
scroll to position [0, 0]
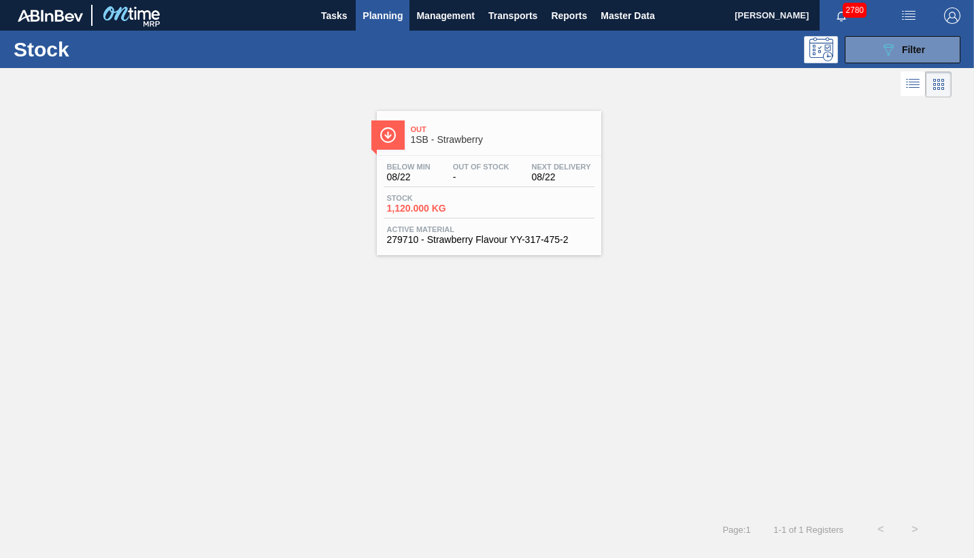
click at [479, 216] on div "Stock 1,120.000 KG" at bounding box center [489, 206] width 211 height 24
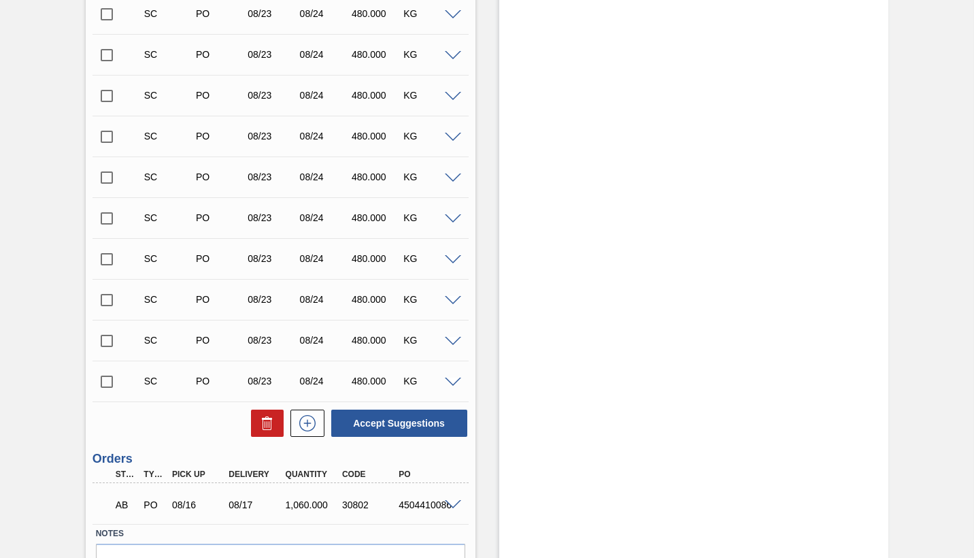
scroll to position [12523, 0]
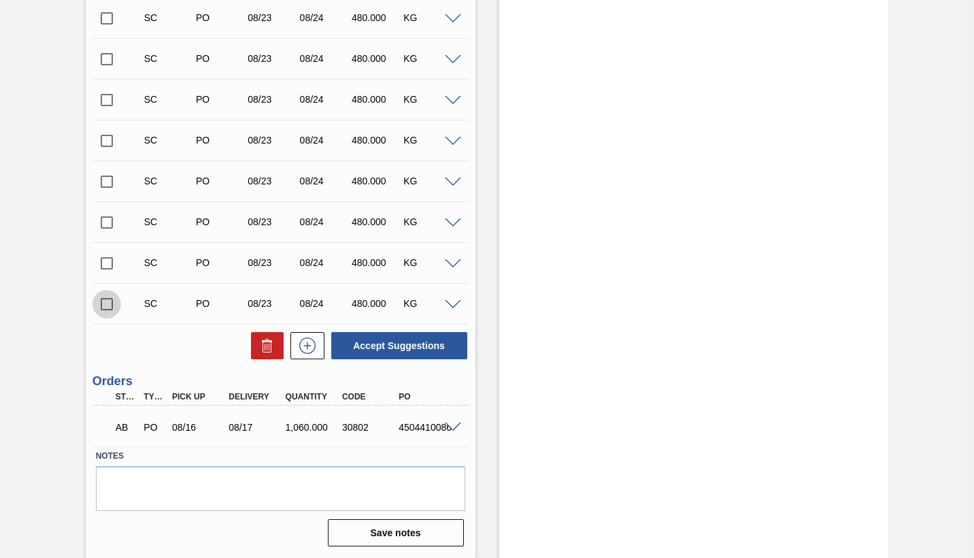
click at [106, 307] on input "checkbox" at bounding box center [106, 304] width 29 height 29
click at [407, 346] on button "Accept Suggestions" at bounding box center [399, 345] width 136 height 27
checkbox input "false"
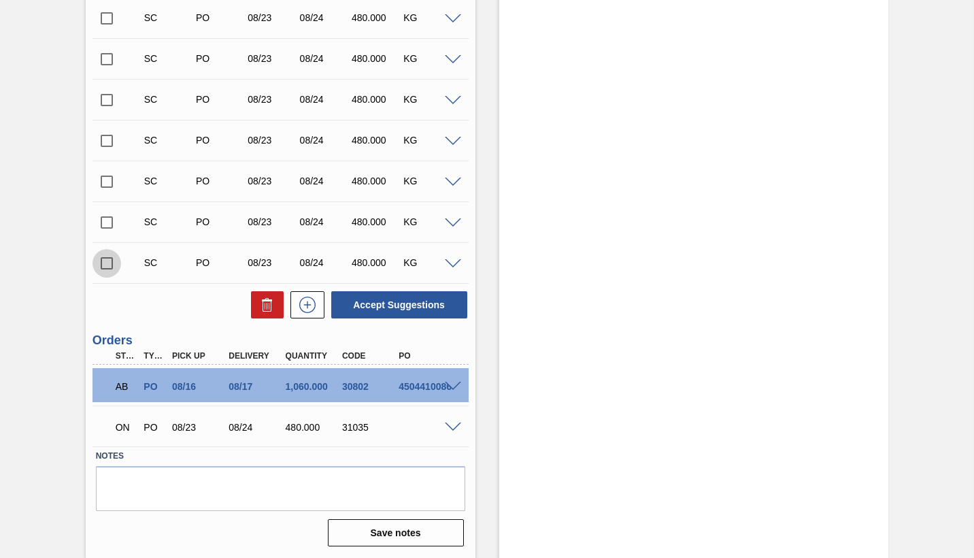
click at [109, 265] on input "checkbox" at bounding box center [106, 263] width 29 height 29
click at [392, 306] on button "Accept Suggestions" at bounding box center [399, 304] width 136 height 27
checkbox input "false"
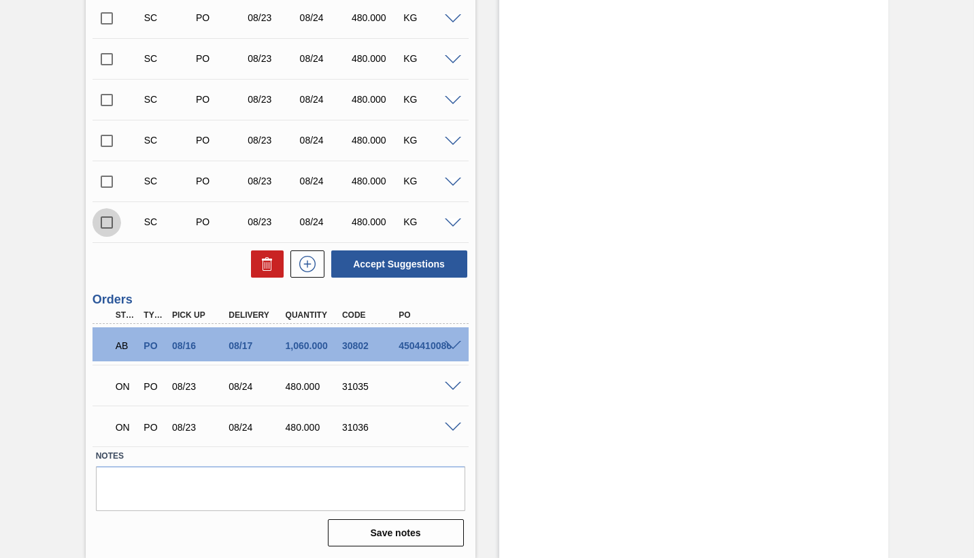
click at [106, 224] on input "checkbox" at bounding box center [106, 222] width 29 height 29
click at [412, 266] on button "Accept Suggestions" at bounding box center [399, 263] width 136 height 27
checkbox input "false"
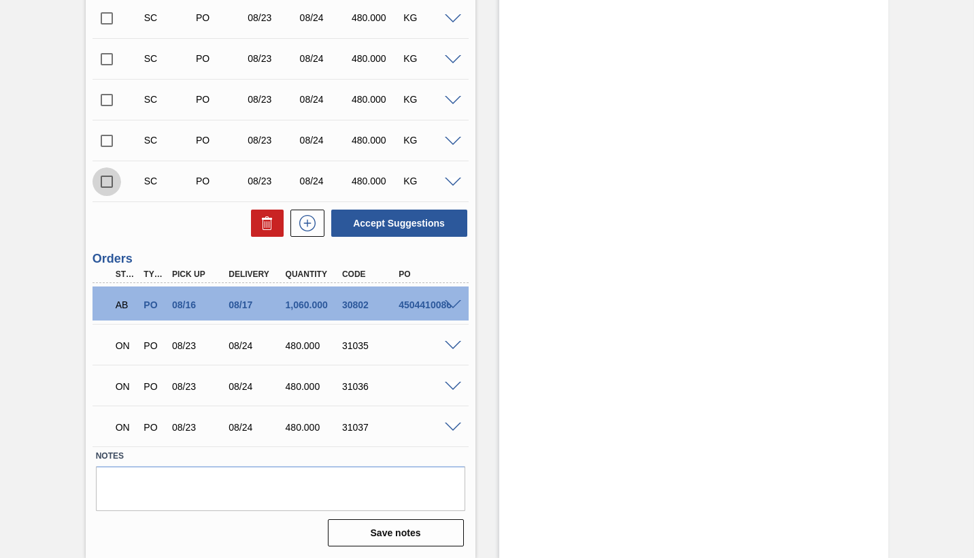
click at [105, 181] on input "checkbox" at bounding box center [106, 181] width 29 height 29
click at [410, 221] on button "Accept Suggestions" at bounding box center [399, 222] width 136 height 27
checkbox input "false"
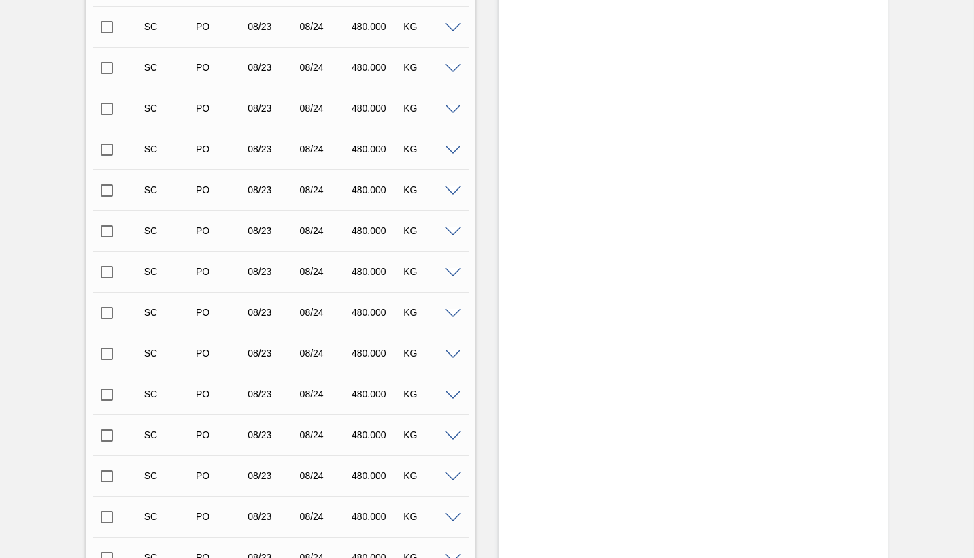
scroll to position [10823, 0]
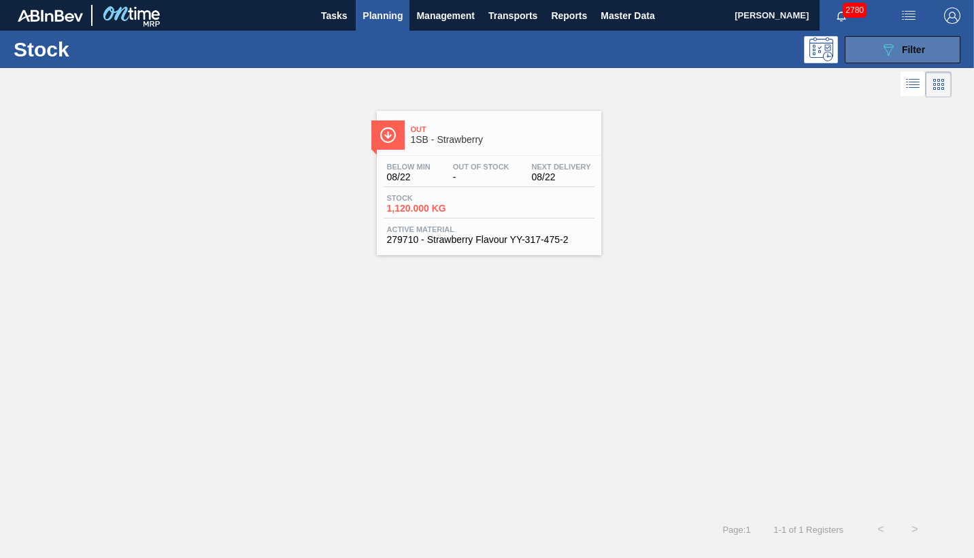
click at [909, 49] on span "Filter" at bounding box center [913, 49] width 23 height 11
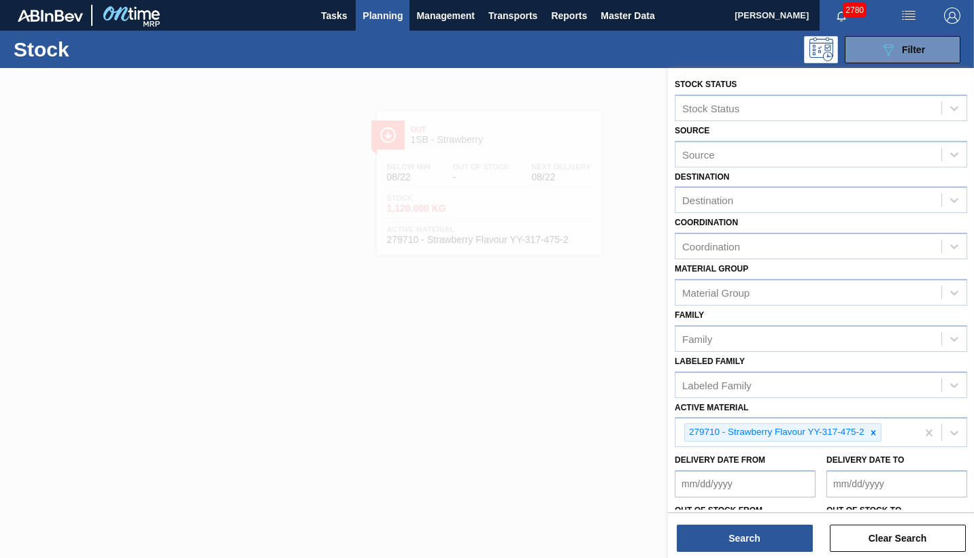
click at [411, 452] on div at bounding box center [487, 347] width 974 height 558
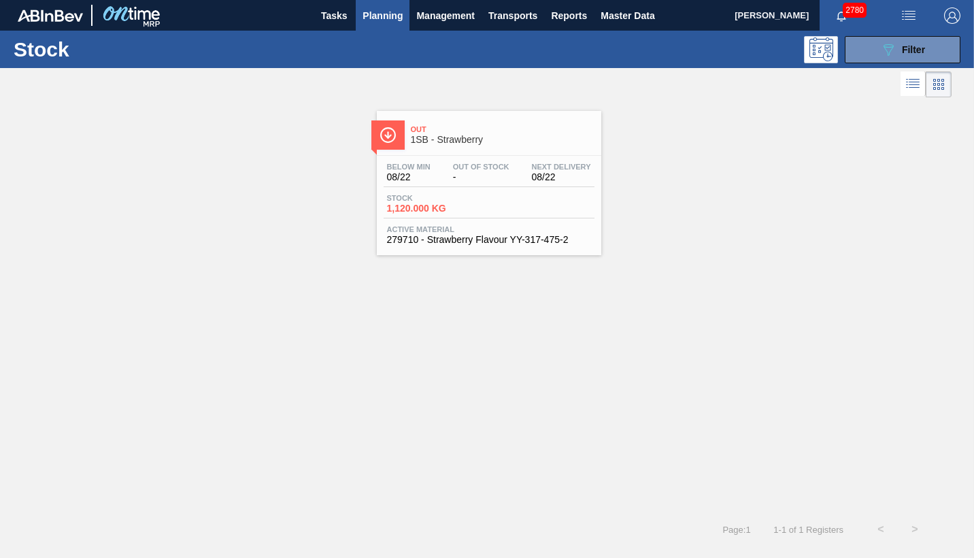
click at [486, 195] on div "Stock 1,120.000 KG" at bounding box center [489, 206] width 211 height 24
click at [928, 50] on button "089F7B8B-B2A5-4AFE-B5C0-19BA573D28AC Filter" at bounding box center [903, 49] width 116 height 27
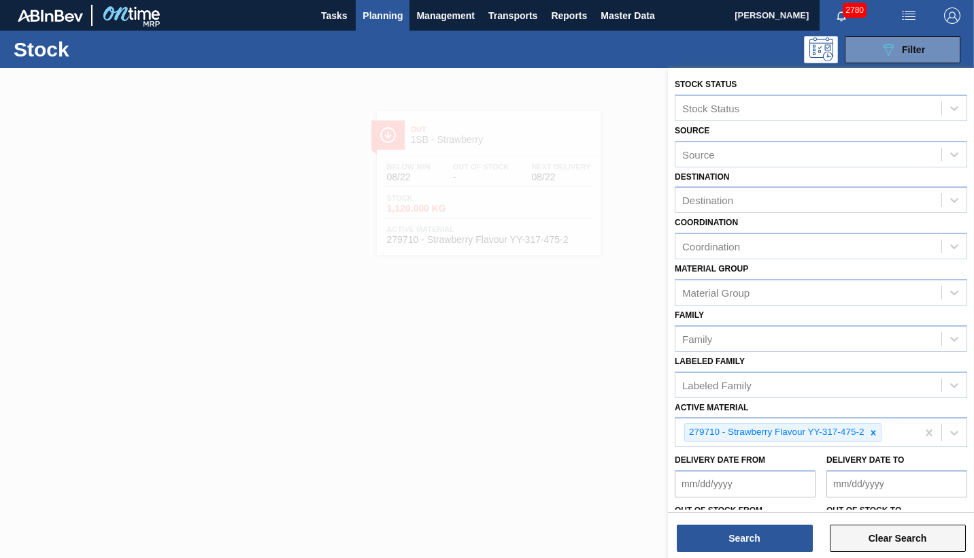
click at [910, 528] on button "Clear Search" at bounding box center [898, 537] width 136 height 27
